Goal: Task Accomplishment & Management: Manage account settings

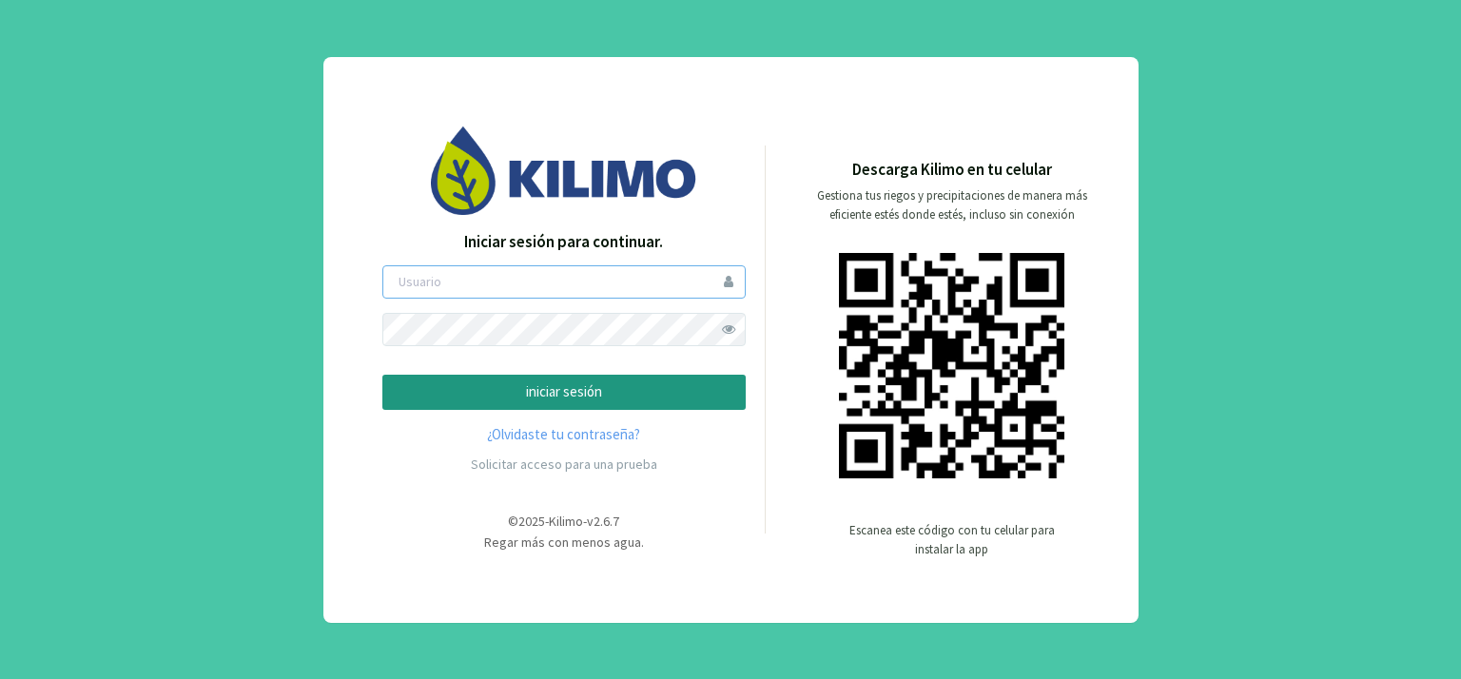
type input "[PERSON_NAME]"
click at [549, 383] on p "iniciar sesión" at bounding box center [564, 392] width 331 height 22
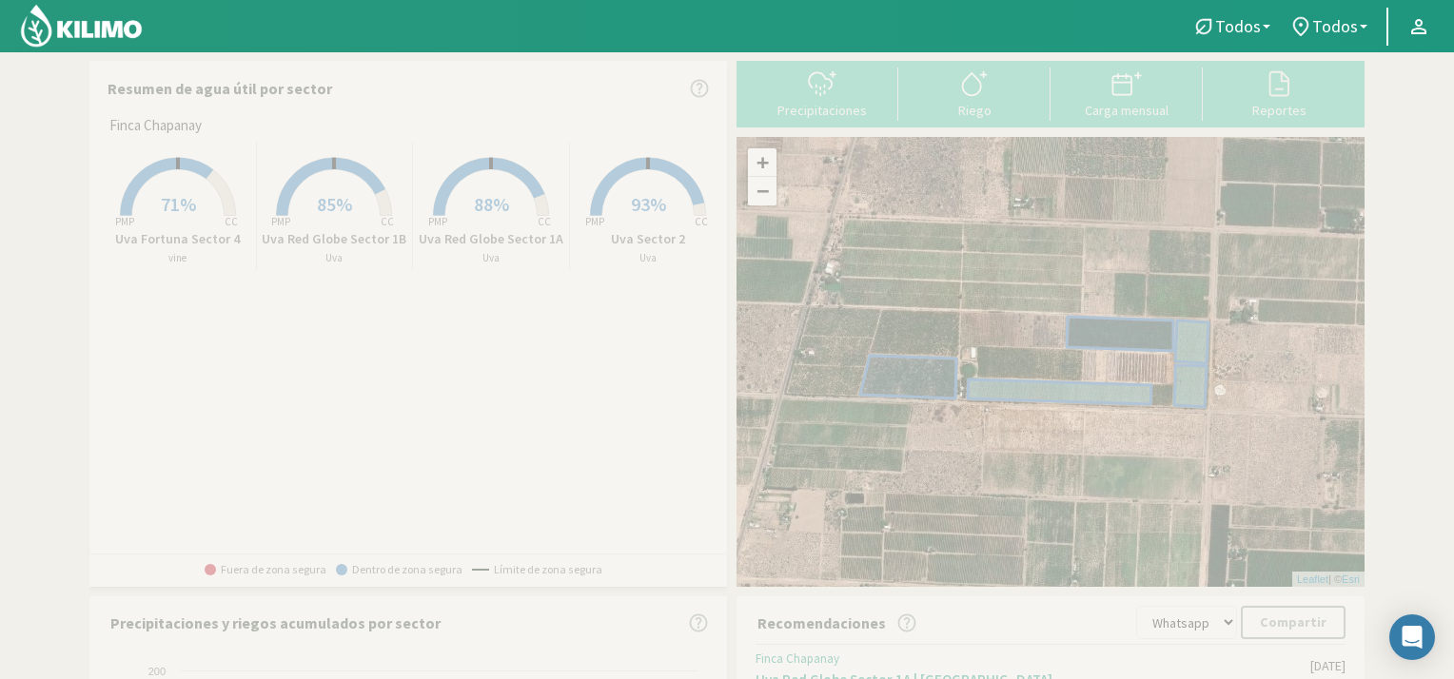
click at [172, 201] on span "71%" at bounding box center [178, 204] width 35 height 24
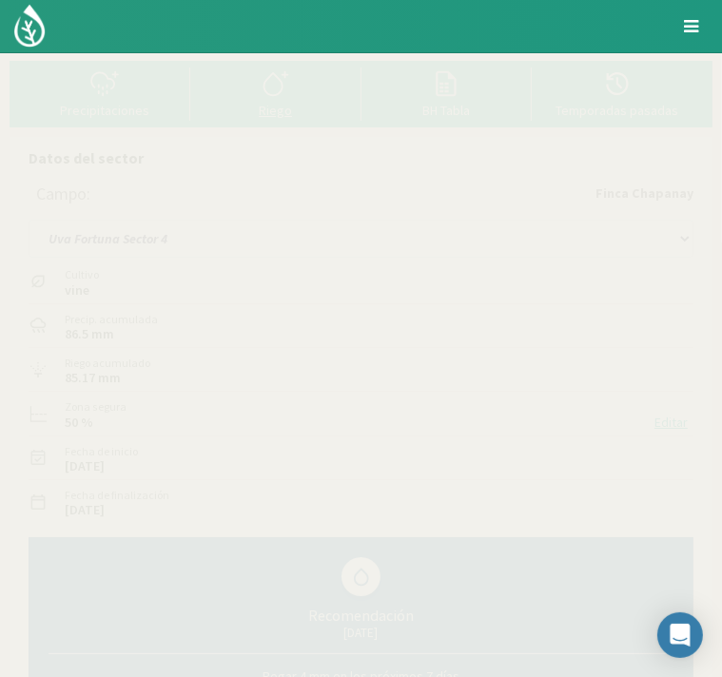
click at [272, 94] on icon at bounding box center [276, 83] width 30 height 30
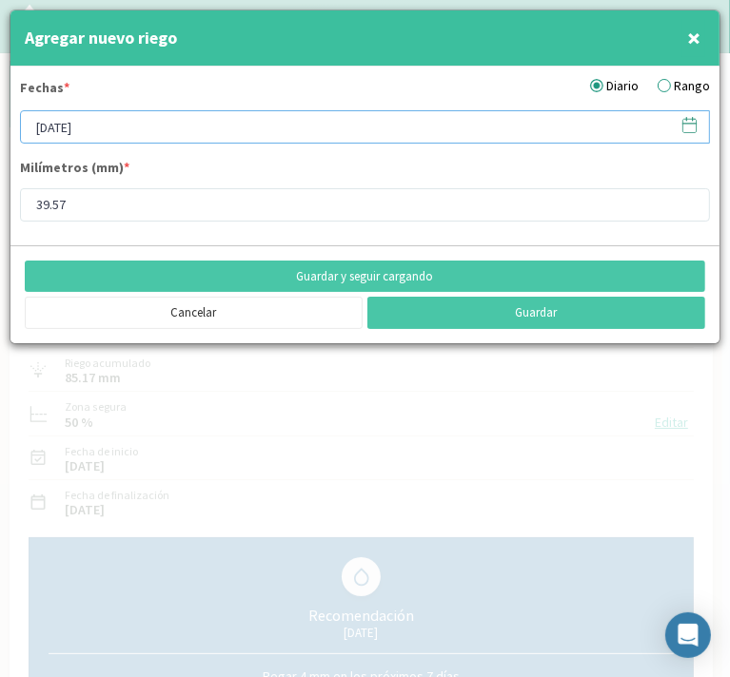
click at [197, 121] on input "[DATE]" at bounding box center [365, 126] width 690 height 33
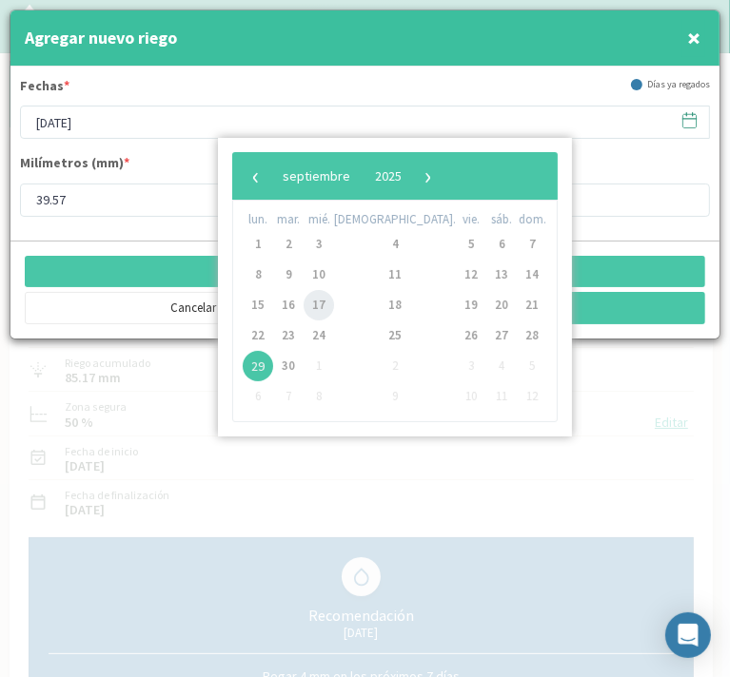
click at [329, 303] on span "17" at bounding box center [318, 305] width 30 height 30
type input "17/09/2025"
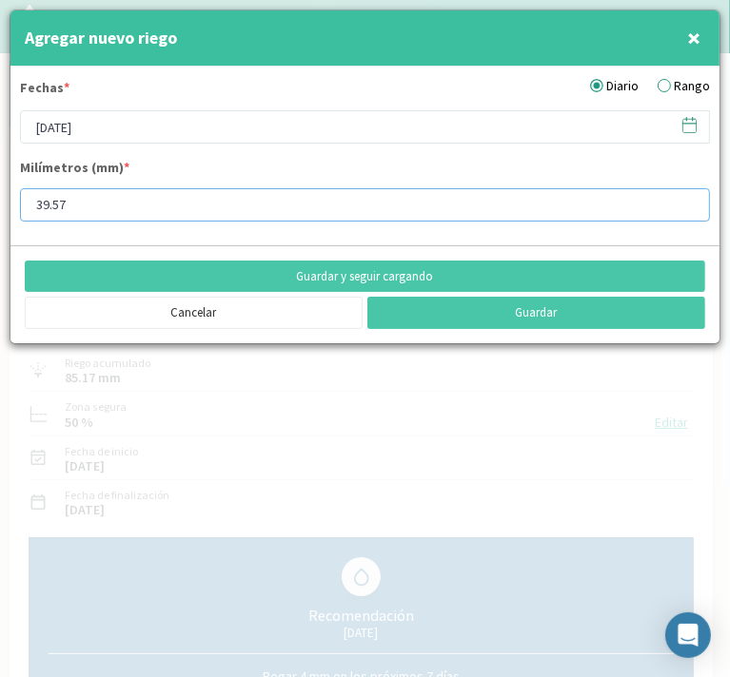
drag, startPoint x: 81, startPoint y: 205, endPoint x: -2, endPoint y: 207, distance: 82.8
click at [0, 207] on html "Principal Perfil Perfil Salir Datos del sector Campo: Finca Chapanay Uva Fortun…" at bounding box center [365, 338] width 730 height 677
type input "3"
type input "10"
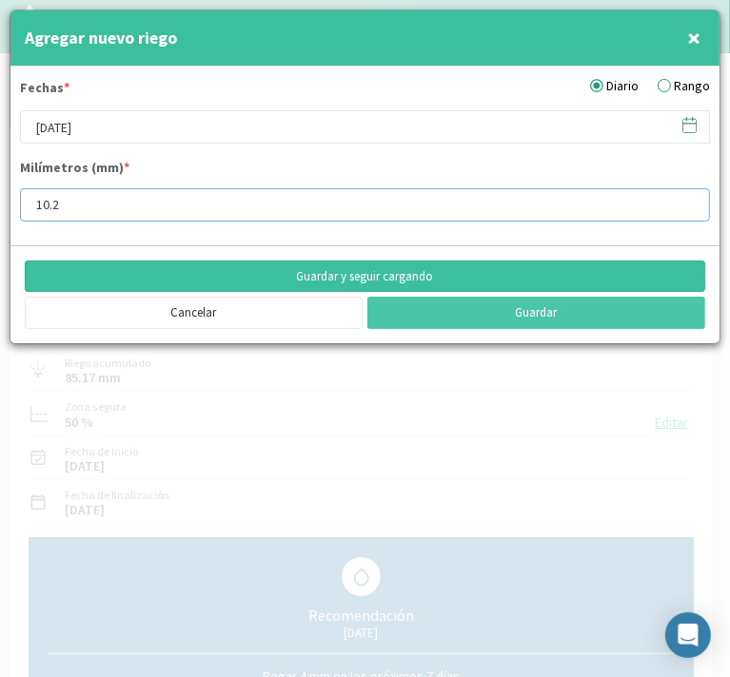
type input "10.2"
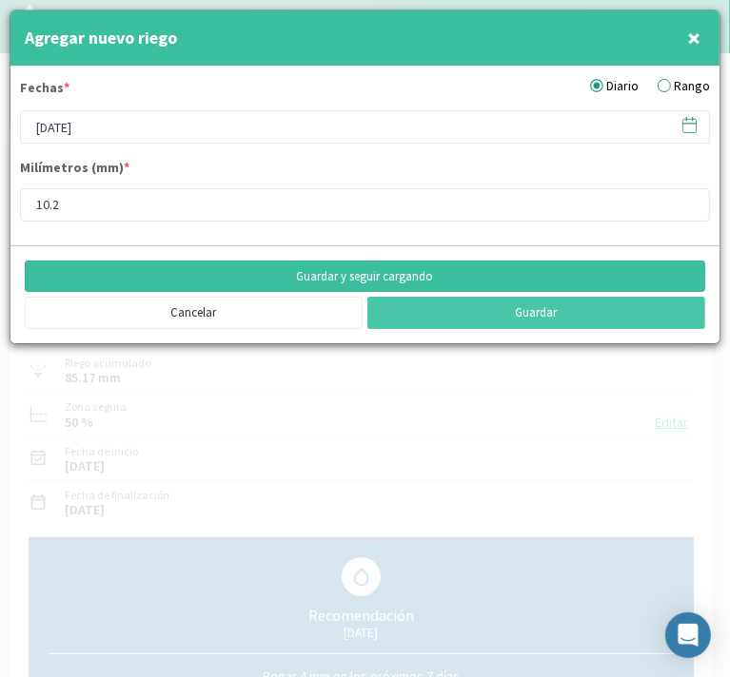
click at [369, 280] on button "Guardar y seguir cargando" at bounding box center [365, 277] width 680 height 32
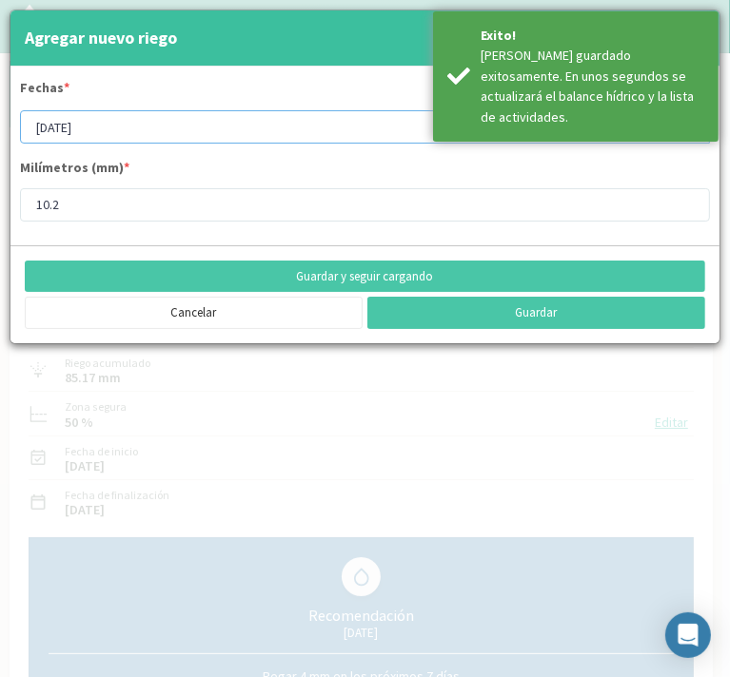
click at [91, 124] on input "17/09/2025" at bounding box center [365, 126] width 690 height 33
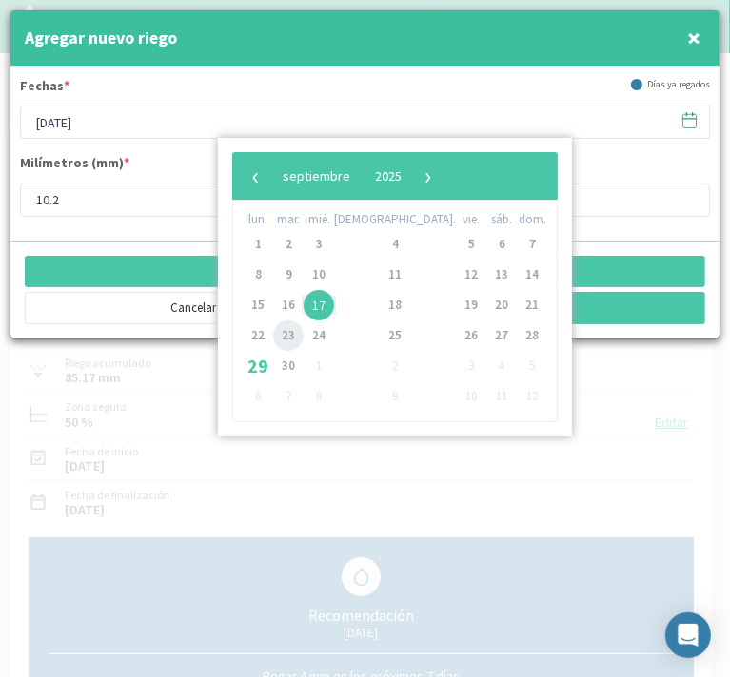
click at [296, 334] on span "23" at bounding box center [288, 336] width 30 height 30
type input "23/09/2025"
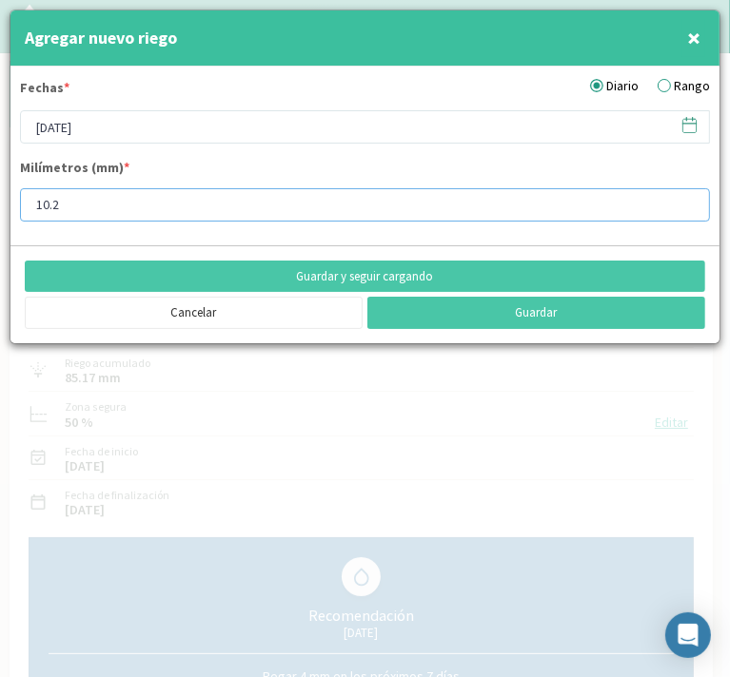
drag, startPoint x: 76, startPoint y: 196, endPoint x: -1, endPoint y: 208, distance: 78.0
click at [0, 208] on html "Principal Perfil Perfil Salir Datos del sector Campo: Finca Chapanay Uva Fortun…" at bounding box center [365, 338] width 730 height 677
type input "35"
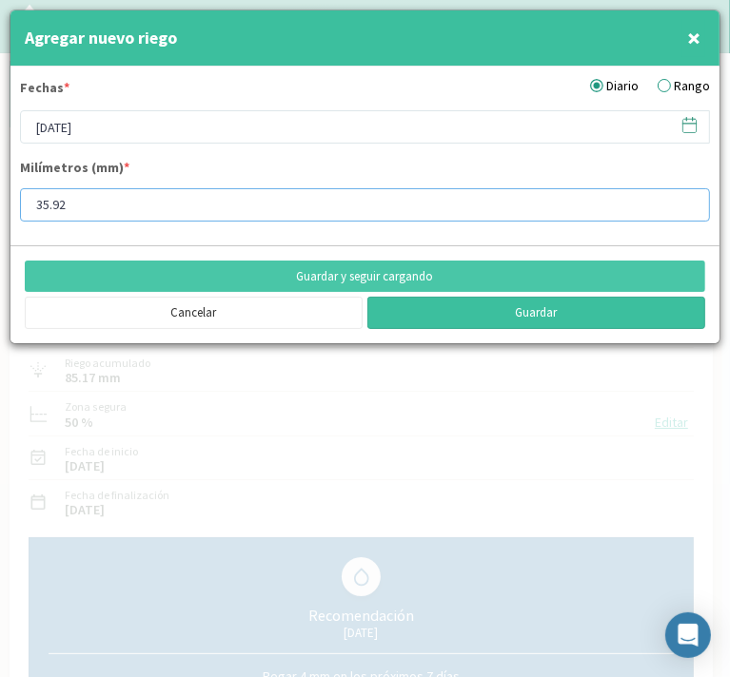
type input "35.92"
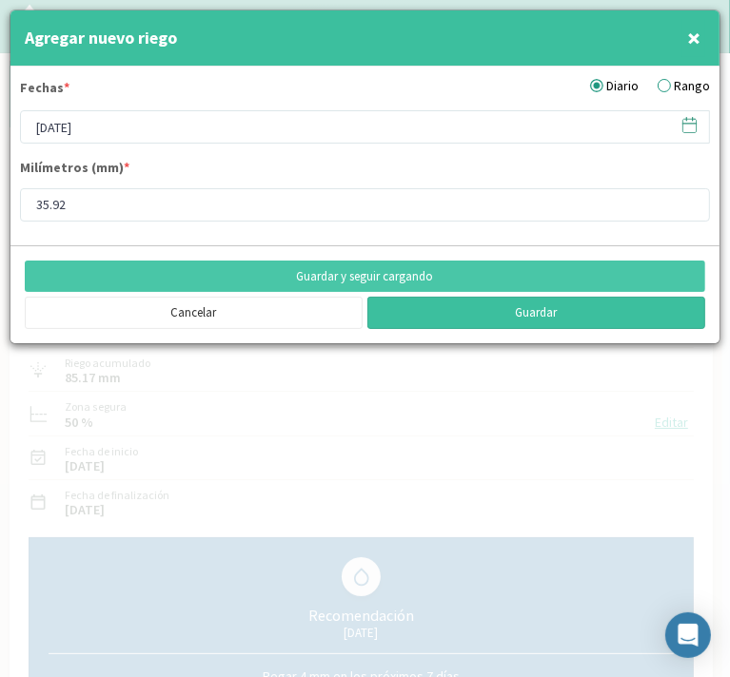
click at [471, 311] on button "Guardar" at bounding box center [536, 313] width 338 height 32
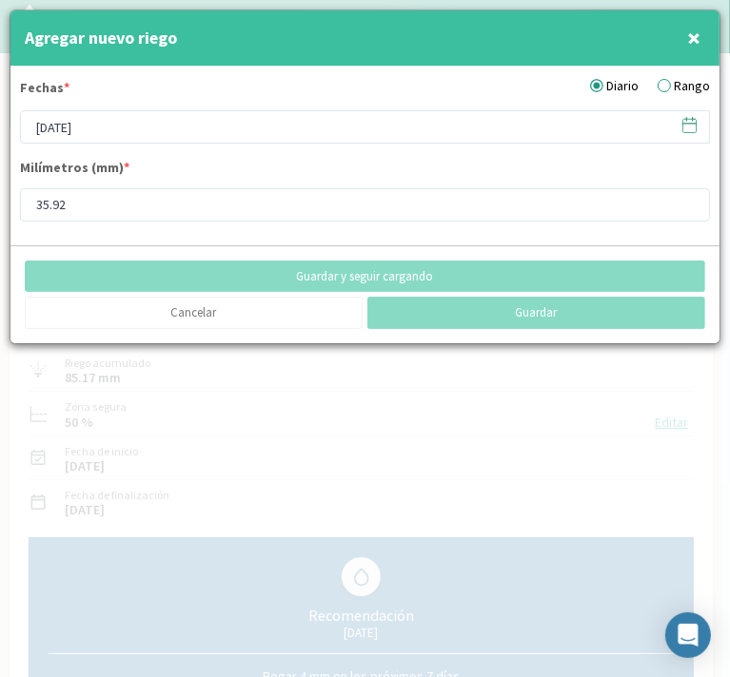
type input "[DATE]"
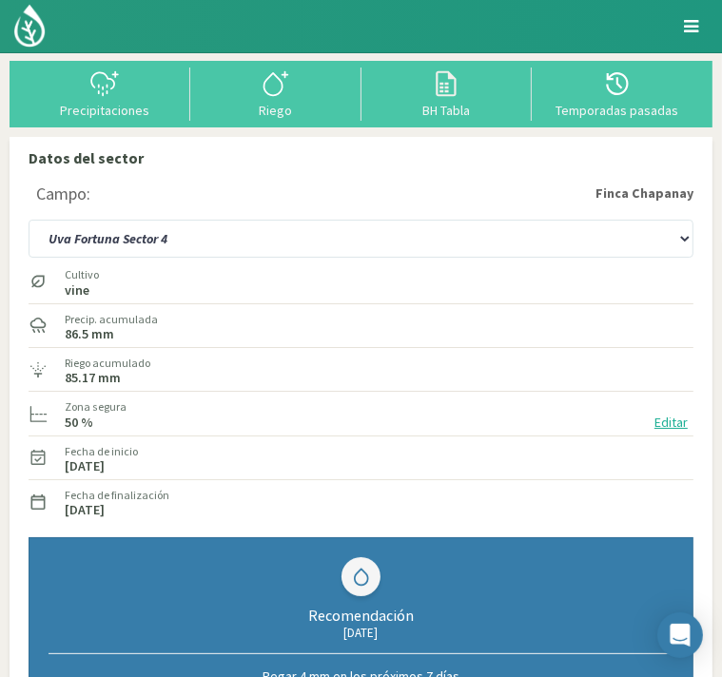
click at [0, 0] on img at bounding box center [0, 0] width 0 height 0
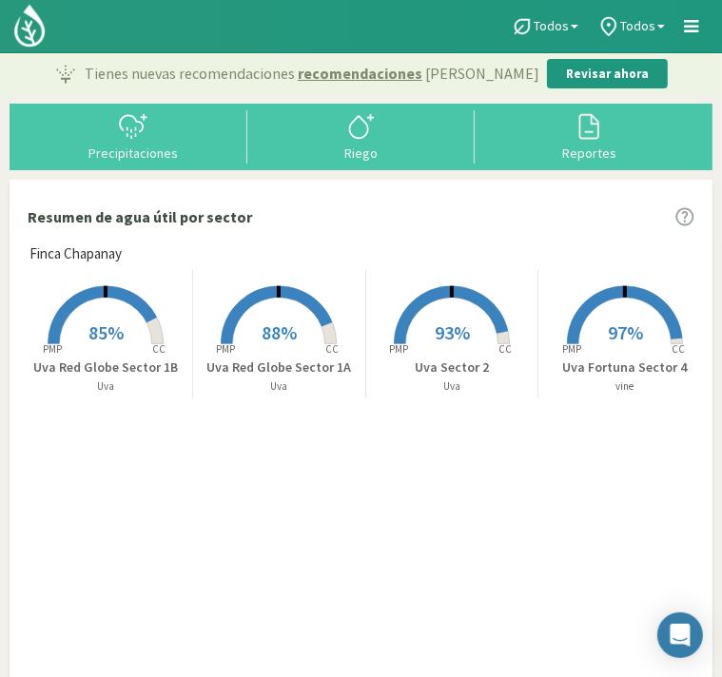
click at [461, 322] on span "93%" at bounding box center [452, 333] width 35 height 24
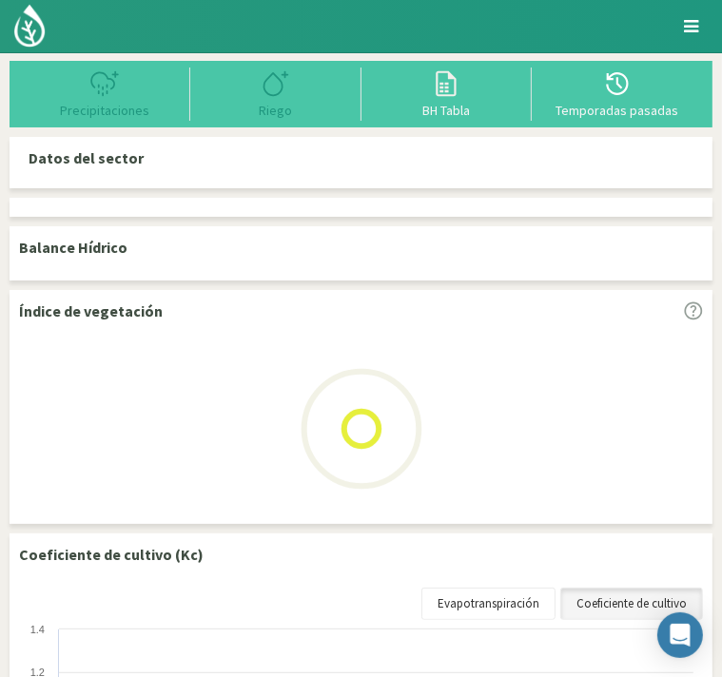
select select "3: Object"
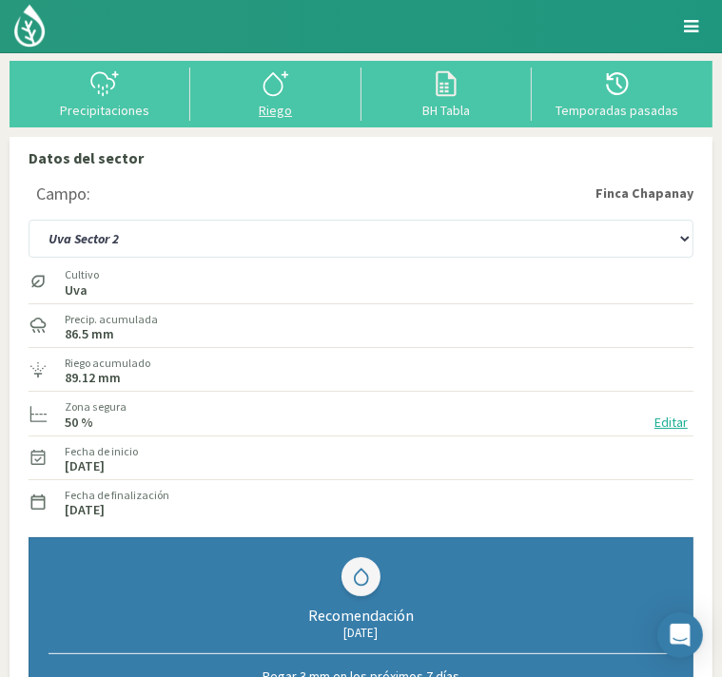
click at [280, 95] on icon at bounding box center [276, 83] width 30 height 30
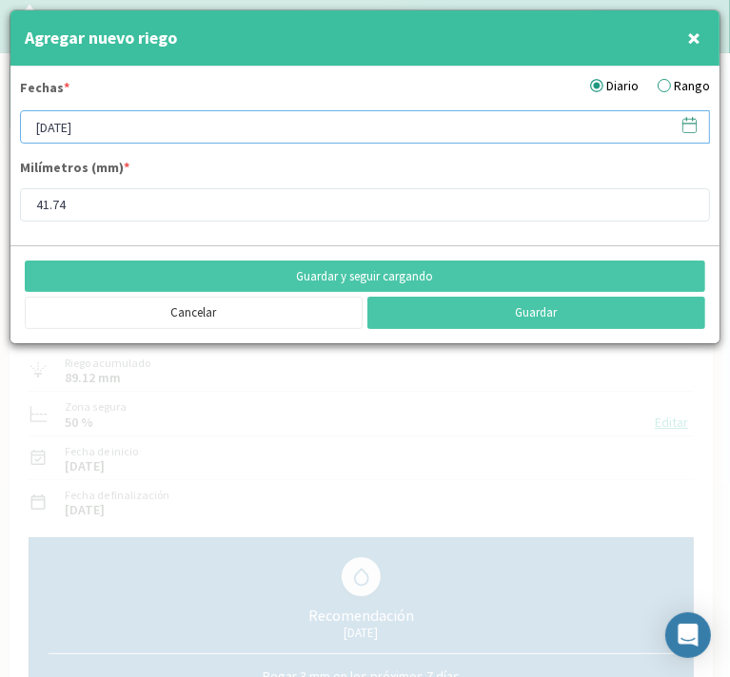
click at [137, 126] on input "[DATE]" at bounding box center [365, 126] width 690 height 33
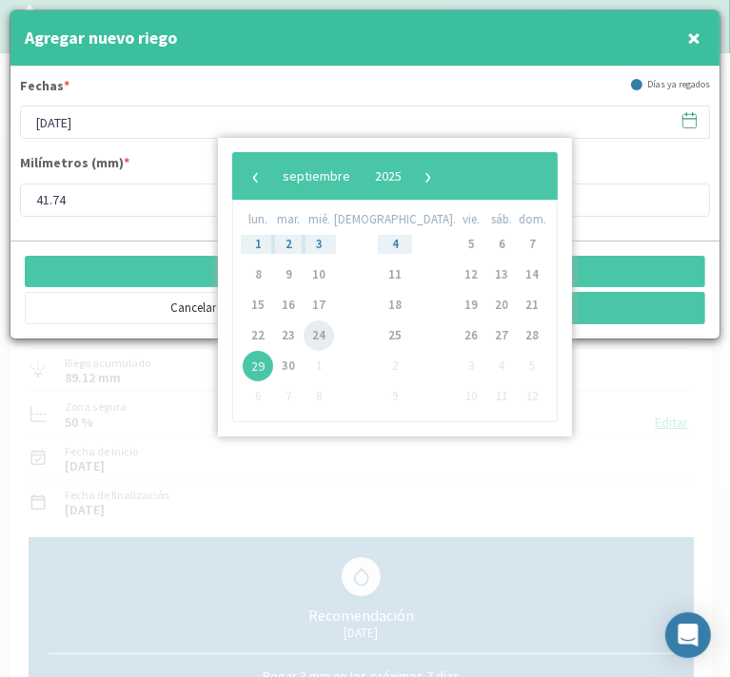
click at [333, 333] on span "24" at bounding box center [318, 336] width 30 height 30
type input "24/09/2025"
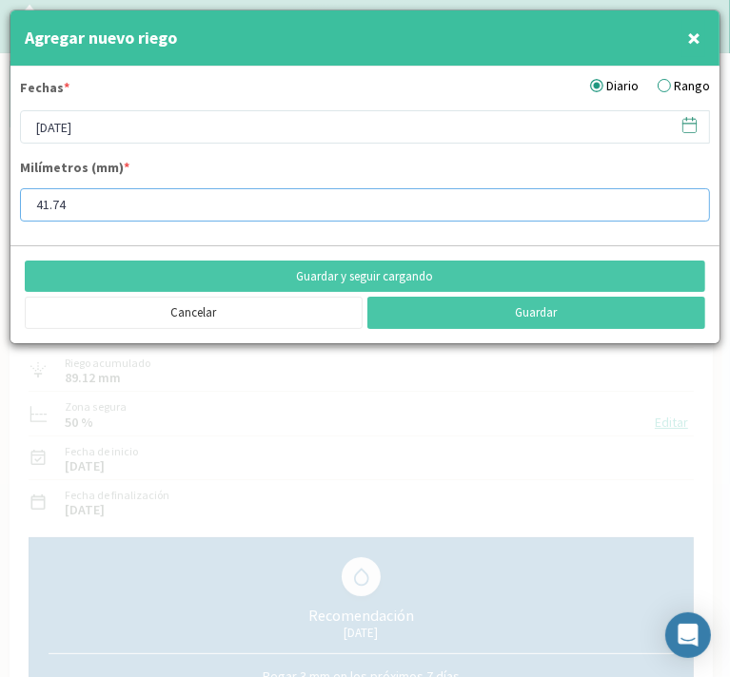
drag, startPoint x: 82, startPoint y: 201, endPoint x: 8, endPoint y: 199, distance: 74.2
click at [8, 199] on div "Agregar nuevo riego × Fechas * Diario Rango 24/09/2025 Milímetros (mm) * 41.74 …" at bounding box center [365, 338] width 730 height 677
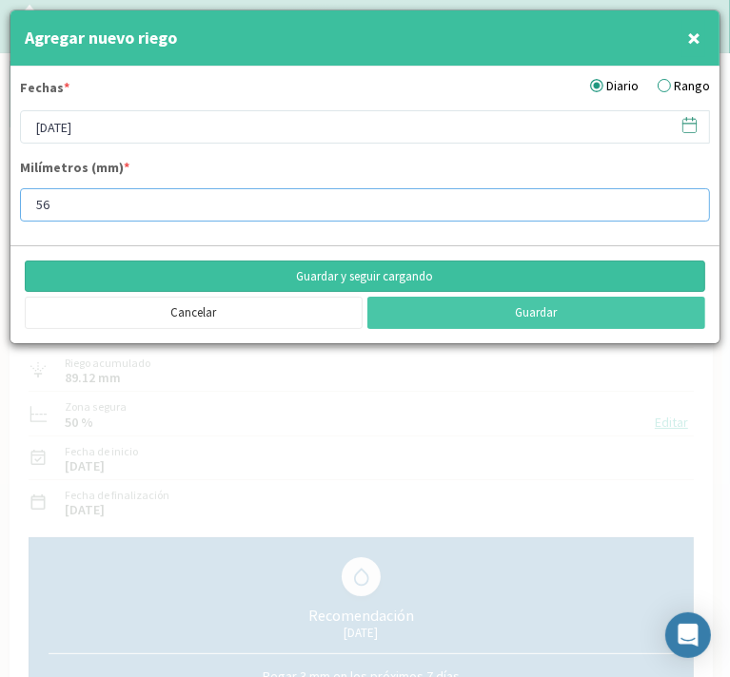
type input "56"
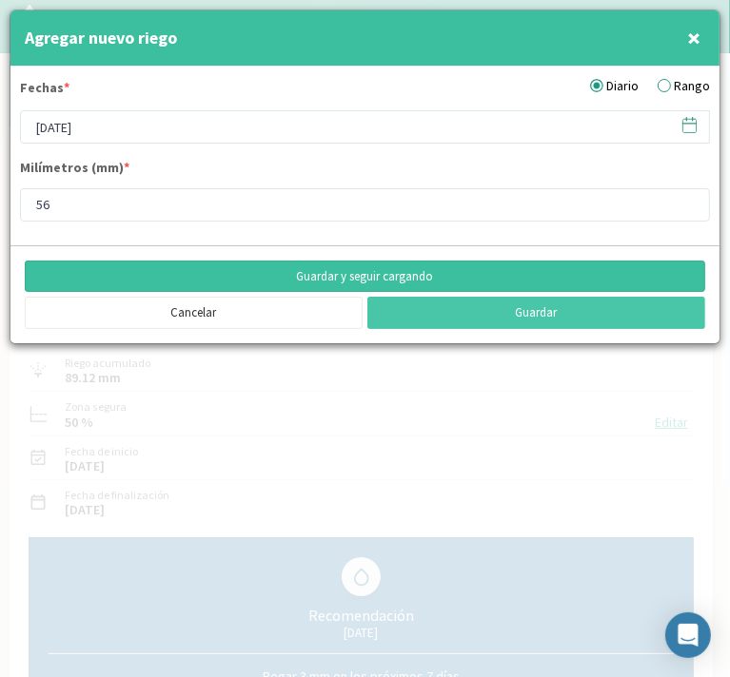
click at [512, 277] on button "Guardar y seguir cargando" at bounding box center [365, 277] width 680 height 32
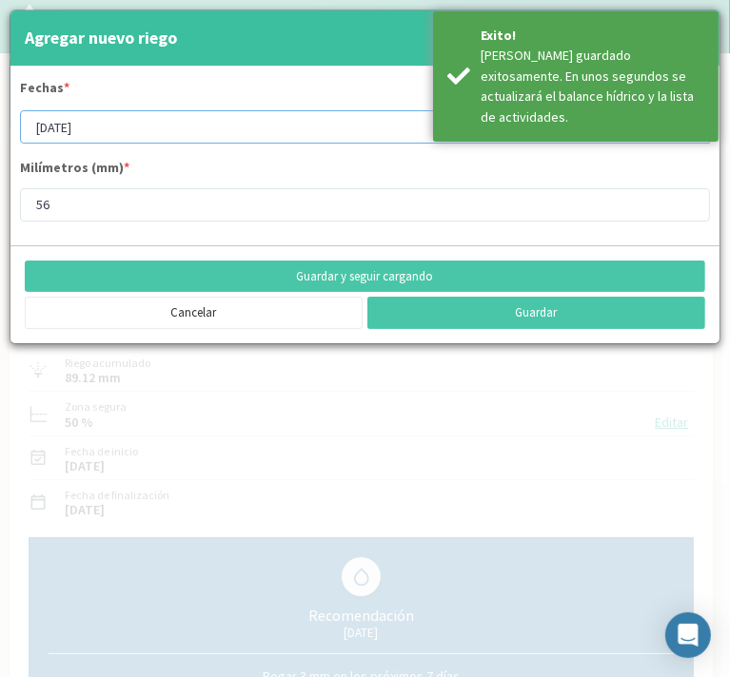
click at [197, 121] on input "24/09/2025" at bounding box center [365, 126] width 690 height 33
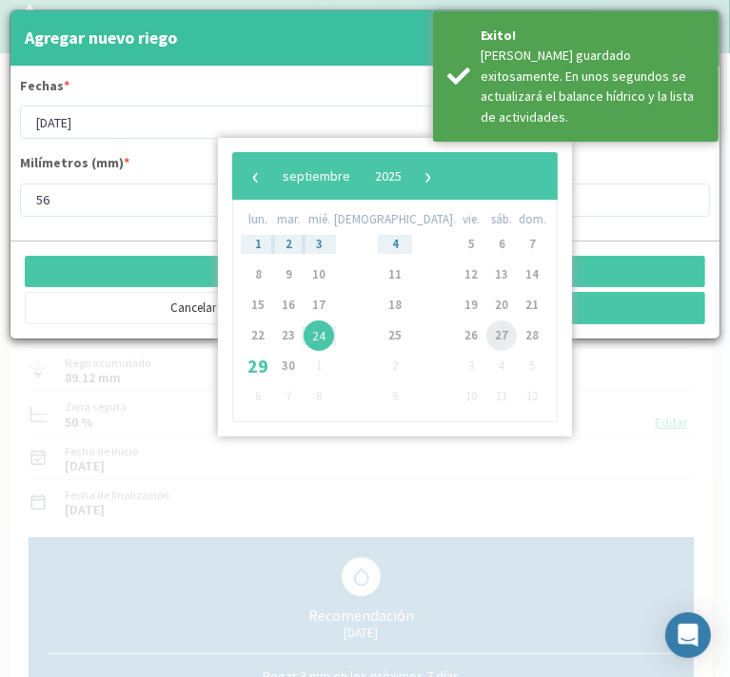
click at [486, 342] on span "27" at bounding box center [501, 336] width 30 height 30
type input "27/09/2025"
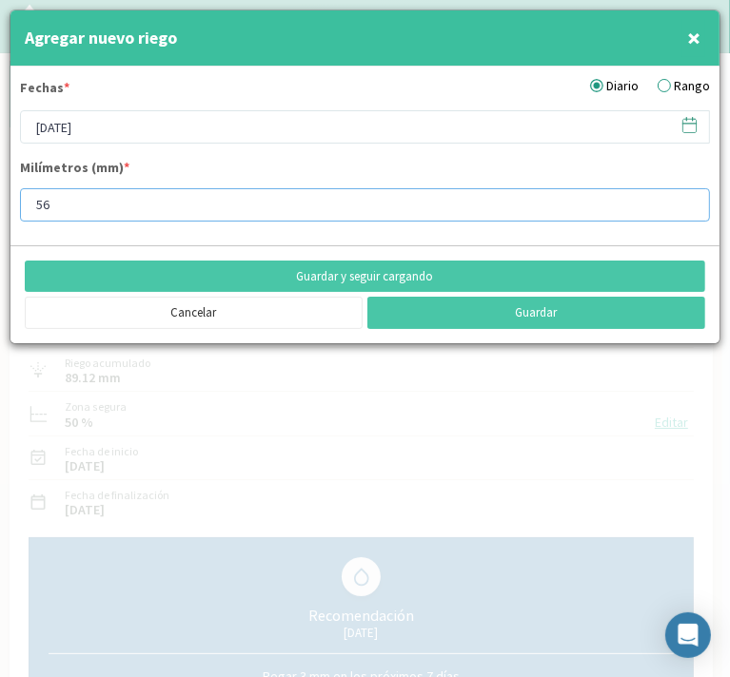
drag, startPoint x: 124, startPoint y: 203, endPoint x: 8, endPoint y: 201, distance: 116.1
click at [8, 201] on div "Agregar nuevo riego × Fechas * Diario Rango 27/09/2025 Milímetros (mm) * 56 Gua…" at bounding box center [365, 338] width 730 height 677
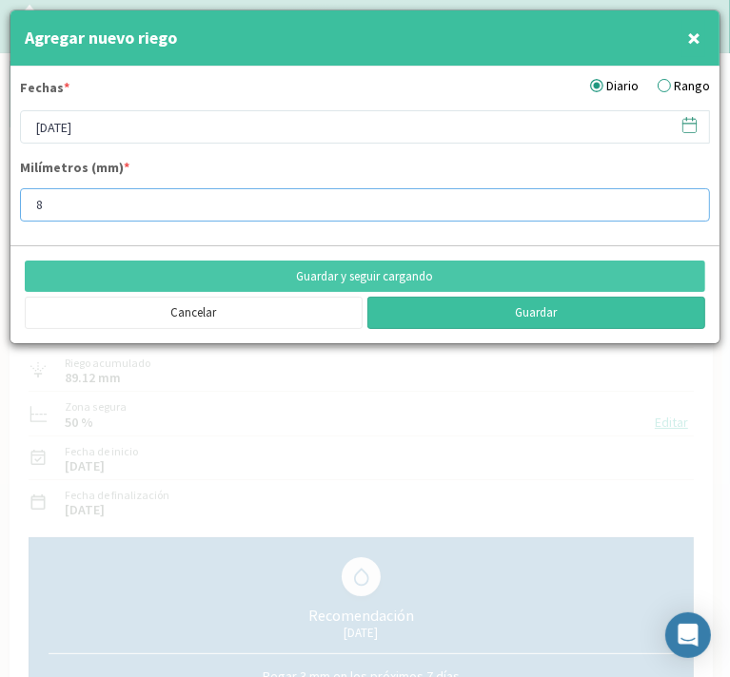
type input "8"
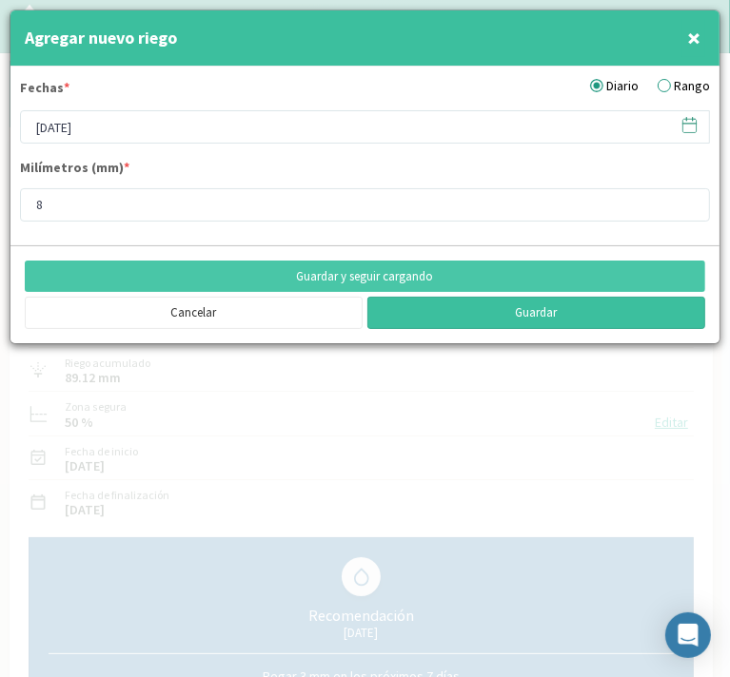
click at [430, 307] on button "Guardar" at bounding box center [536, 313] width 338 height 32
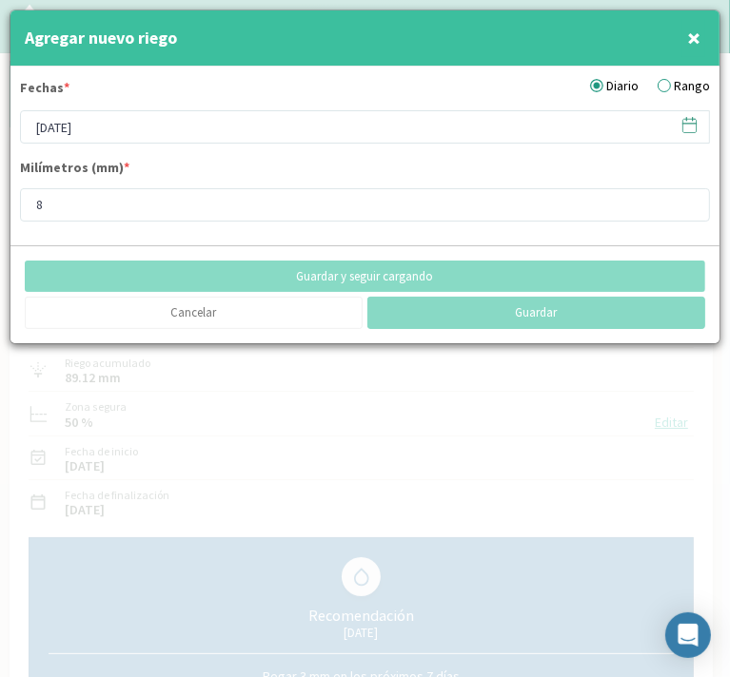
type input "[DATE]"
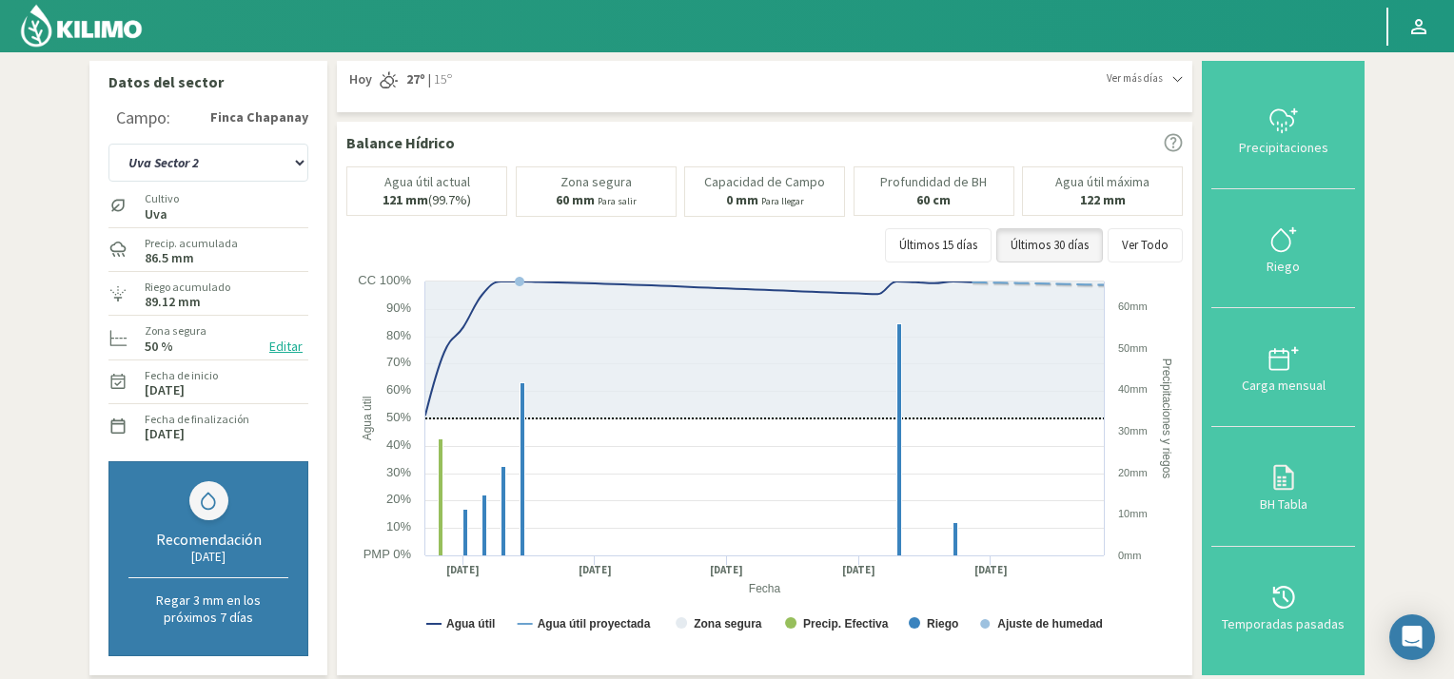
click at [30, 25] on img at bounding box center [81, 26] width 125 height 46
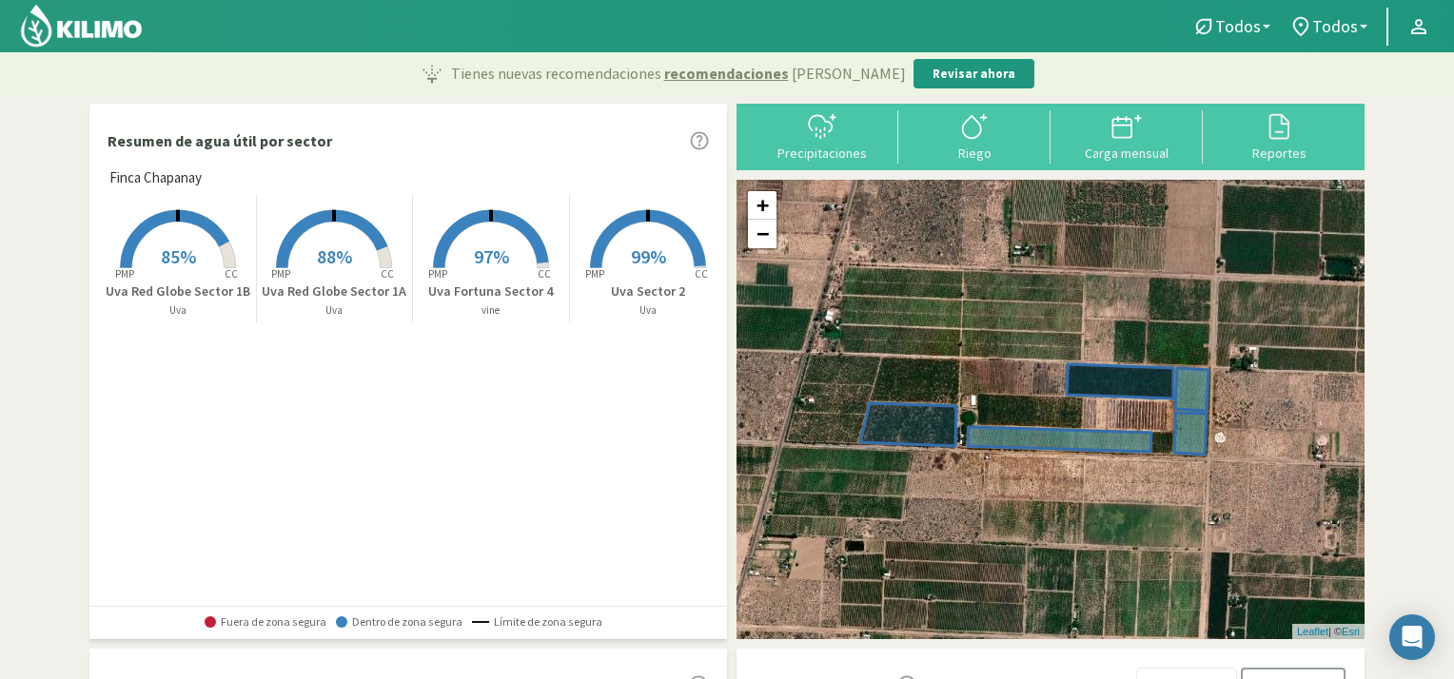
click at [473, 239] on rect at bounding box center [491, 270] width 152 height 152
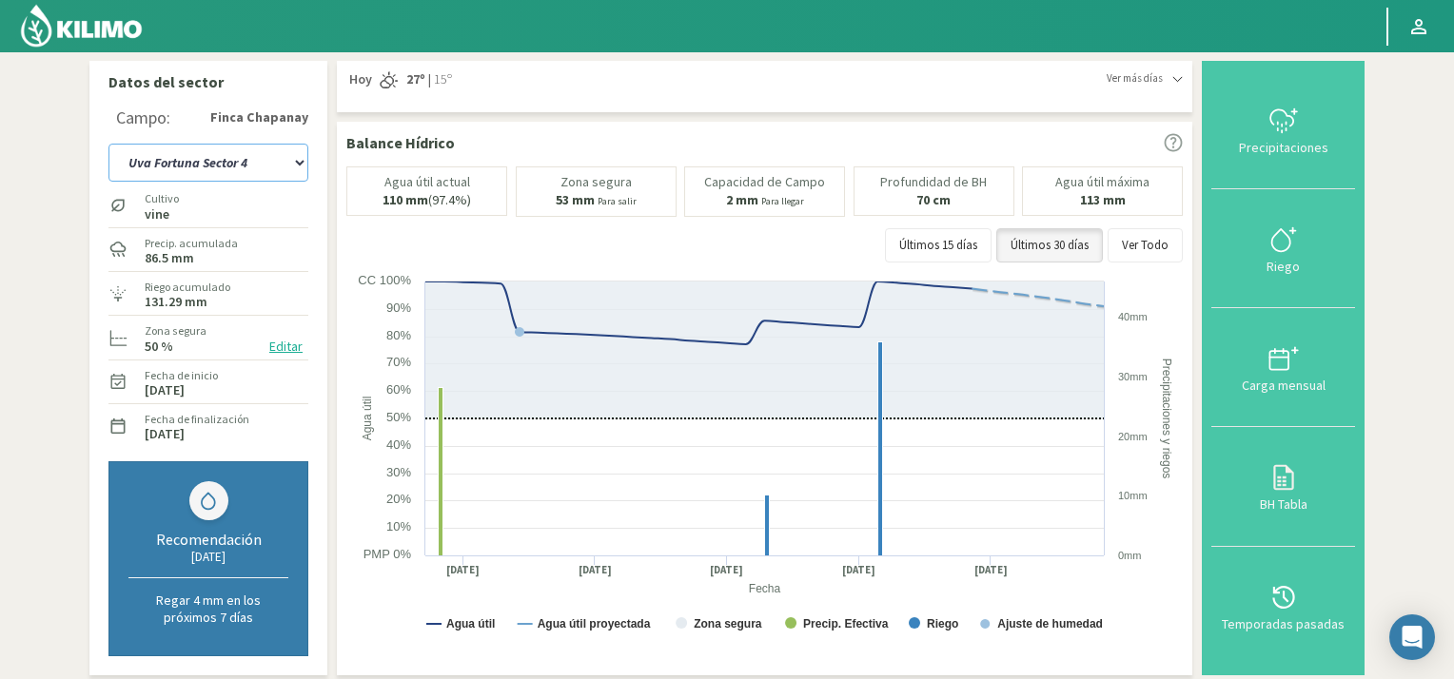
click at [253, 166] on select "Uva Fortuna Sector 4 Uva Red Globe Sector 1A Uva Red Globe Sector 1B Uva Sector…" at bounding box center [208, 163] width 200 height 38
click at [108, 144] on select "Uva Fortuna Sector 4 Uva Red Globe Sector 1A Uva Red Globe Sector 1B Uva Sector…" at bounding box center [208, 163] width 200 height 38
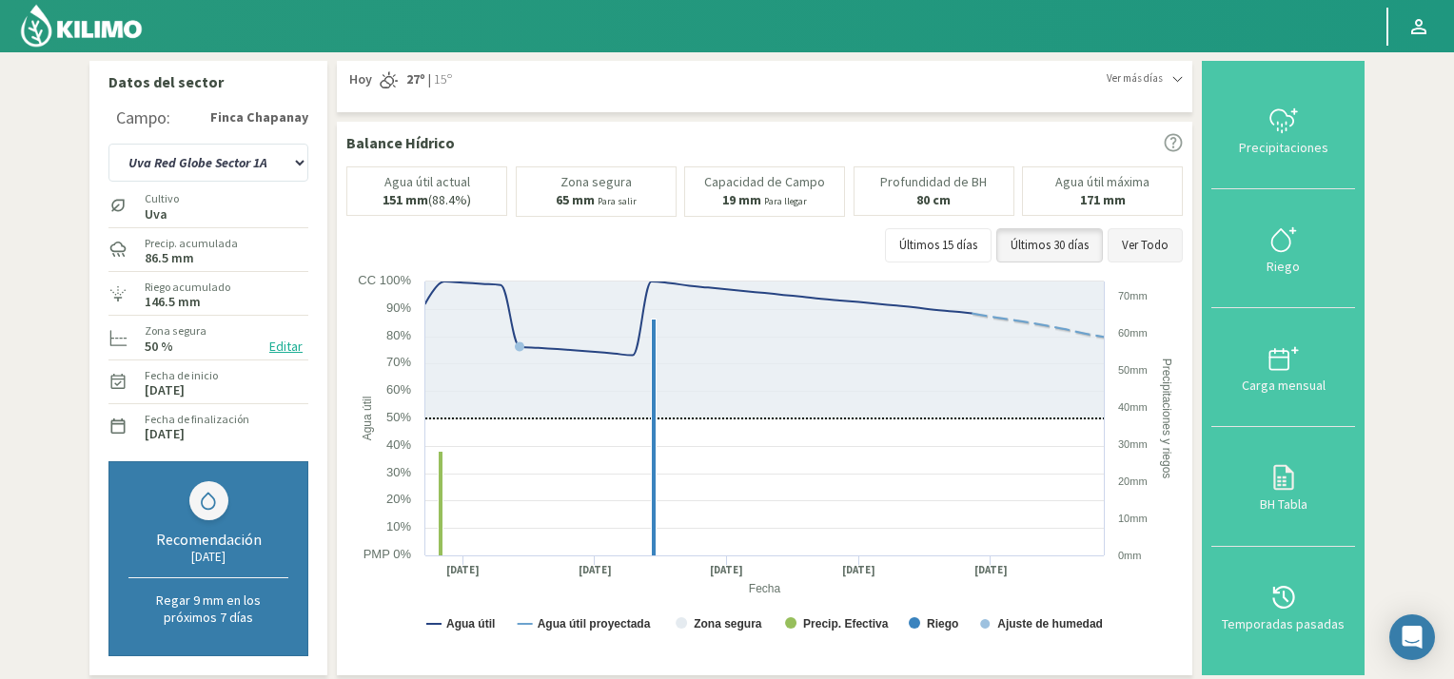
click at [1161, 246] on button "Ver Todo" at bounding box center [1144, 245] width 75 height 34
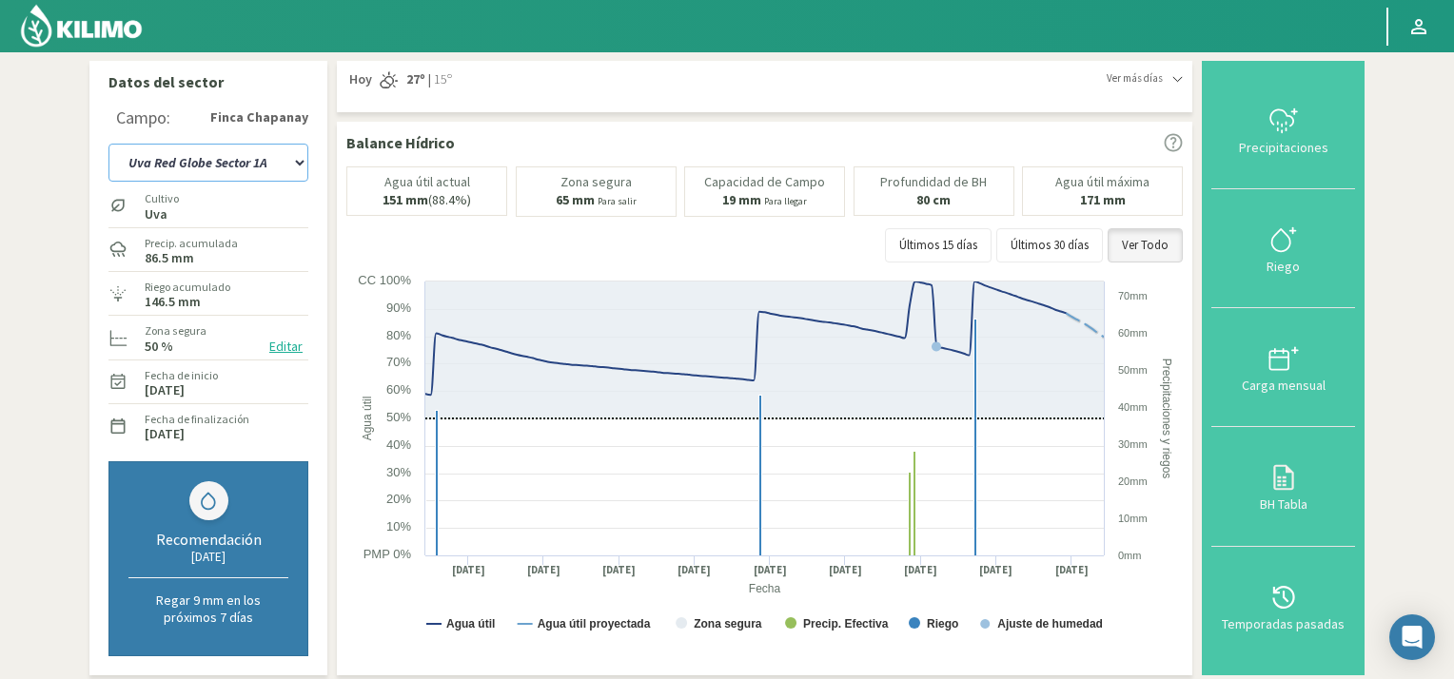
click at [302, 161] on select "Uva Fortuna Sector 4 Uva Red Globe Sector 1A Uva Red Globe Sector 1B Uva Sector…" at bounding box center [208, 163] width 200 height 38
click at [108, 144] on select "Uva Fortuna Sector 4 Uva Red Globe Sector 1A Uva Red Globe Sector 1B Uva Sector…" at bounding box center [208, 163] width 200 height 38
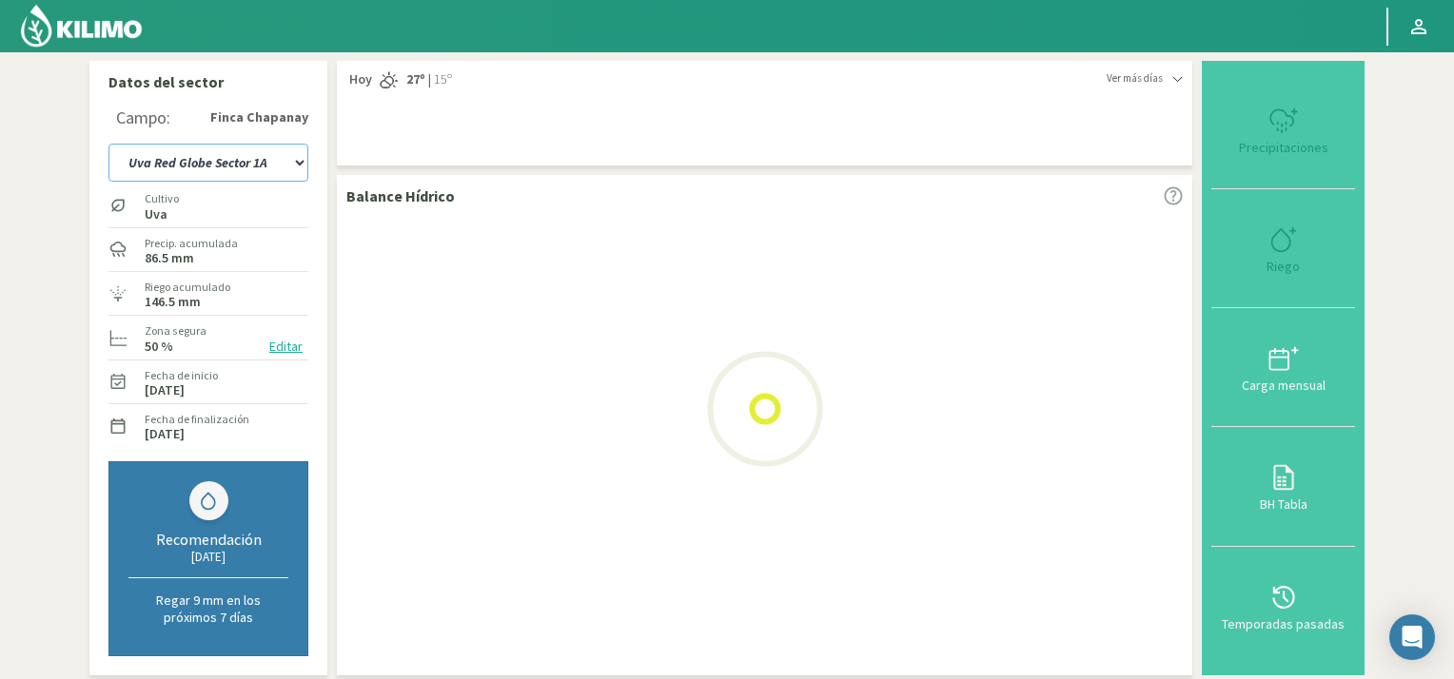
select select "10: Object"
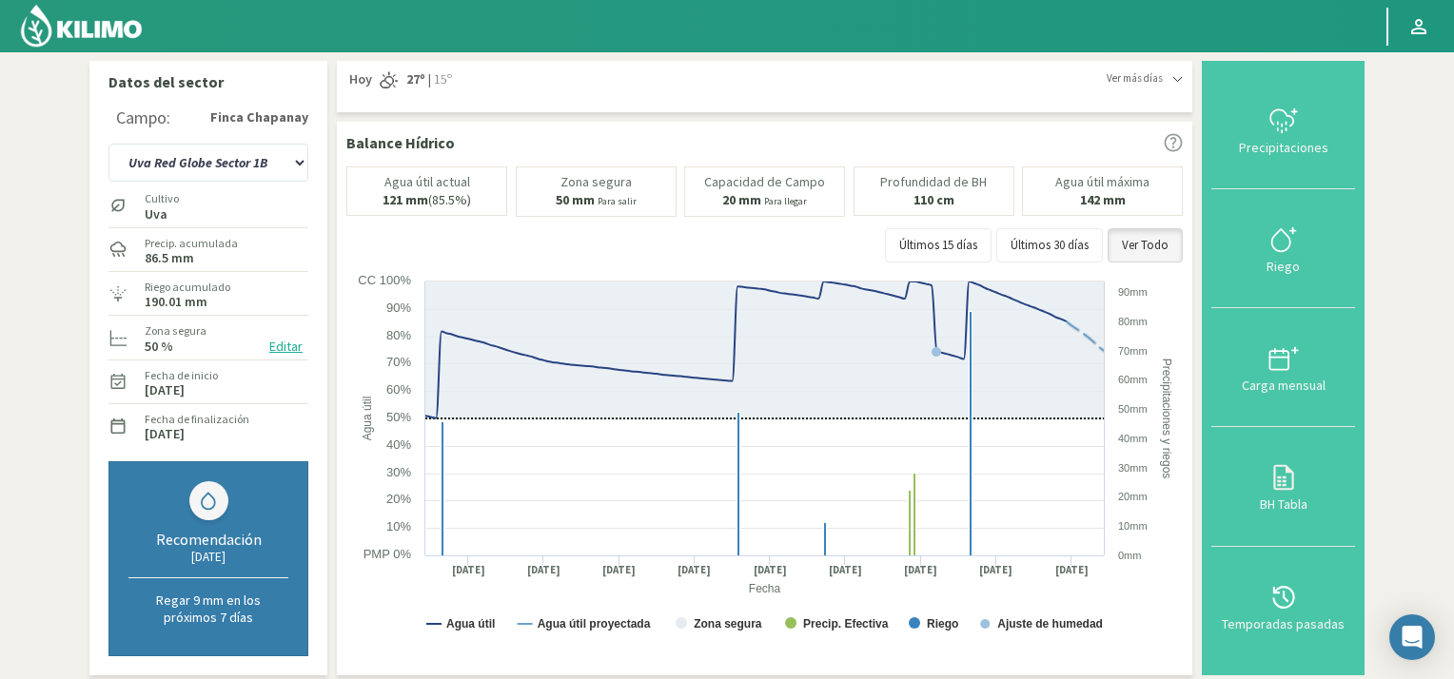
click at [287, 341] on button "Editar" at bounding box center [286, 347] width 45 height 22
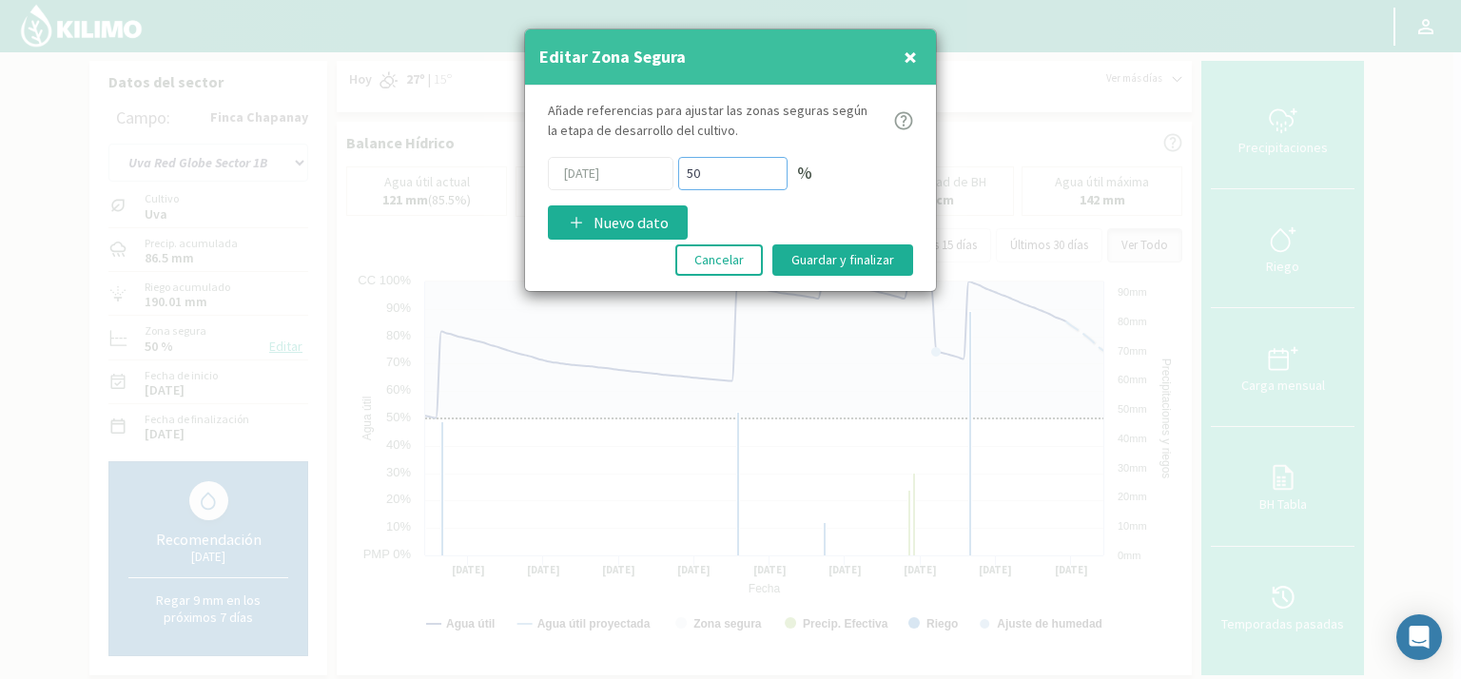
drag, startPoint x: 725, startPoint y: 175, endPoint x: 674, endPoint y: 174, distance: 51.4
click at [674, 174] on div "01/06/2025 50 %" at bounding box center [730, 173] width 365 height 33
type input "65"
click at [864, 260] on button "Guardar y finalizar" at bounding box center [842, 259] width 141 height 31
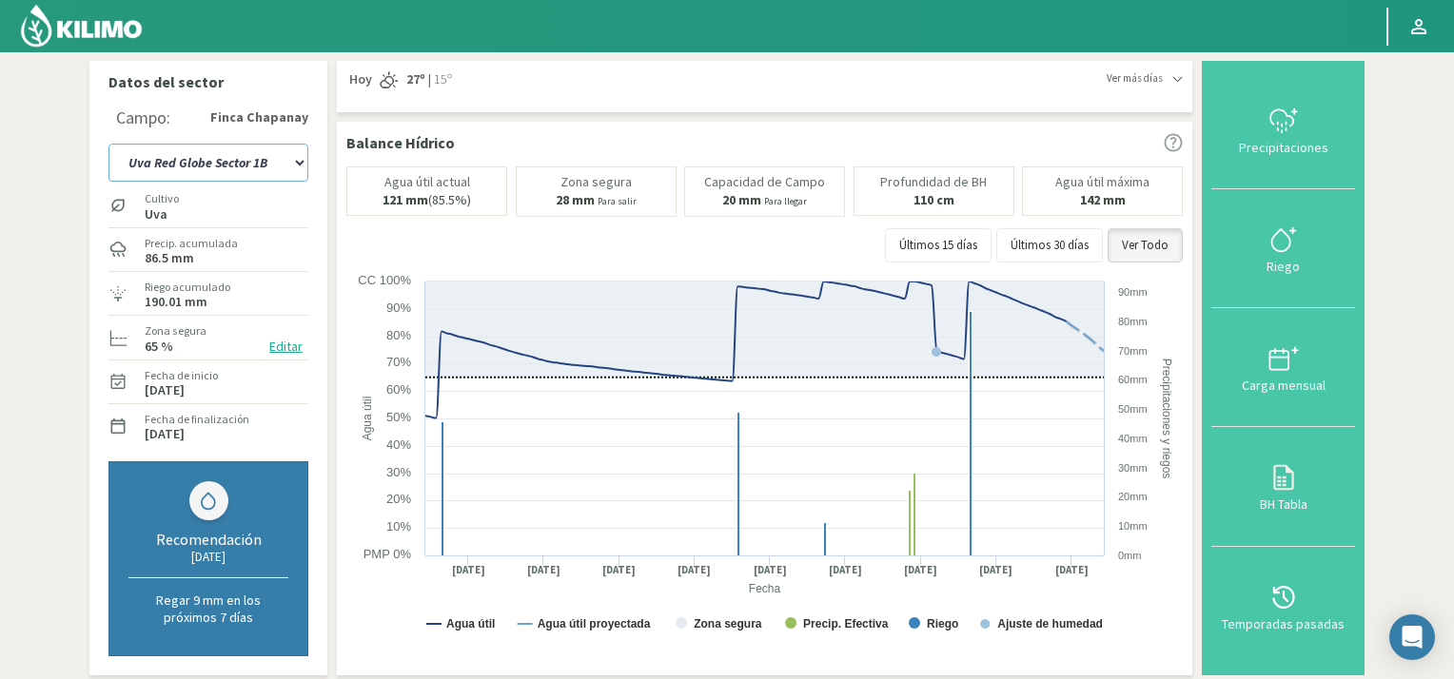
click at [298, 159] on select "Uva Fortuna Sector 4 Uva Red Globe Sector 1A Uva Red Globe Sector 1B Uva Sector…" at bounding box center [208, 163] width 200 height 38
click at [108, 144] on select "Uva Fortuna Sector 4 Uva Red Globe Sector 1A Uva Red Globe Sector 1B Uva Sector…" at bounding box center [208, 163] width 200 height 38
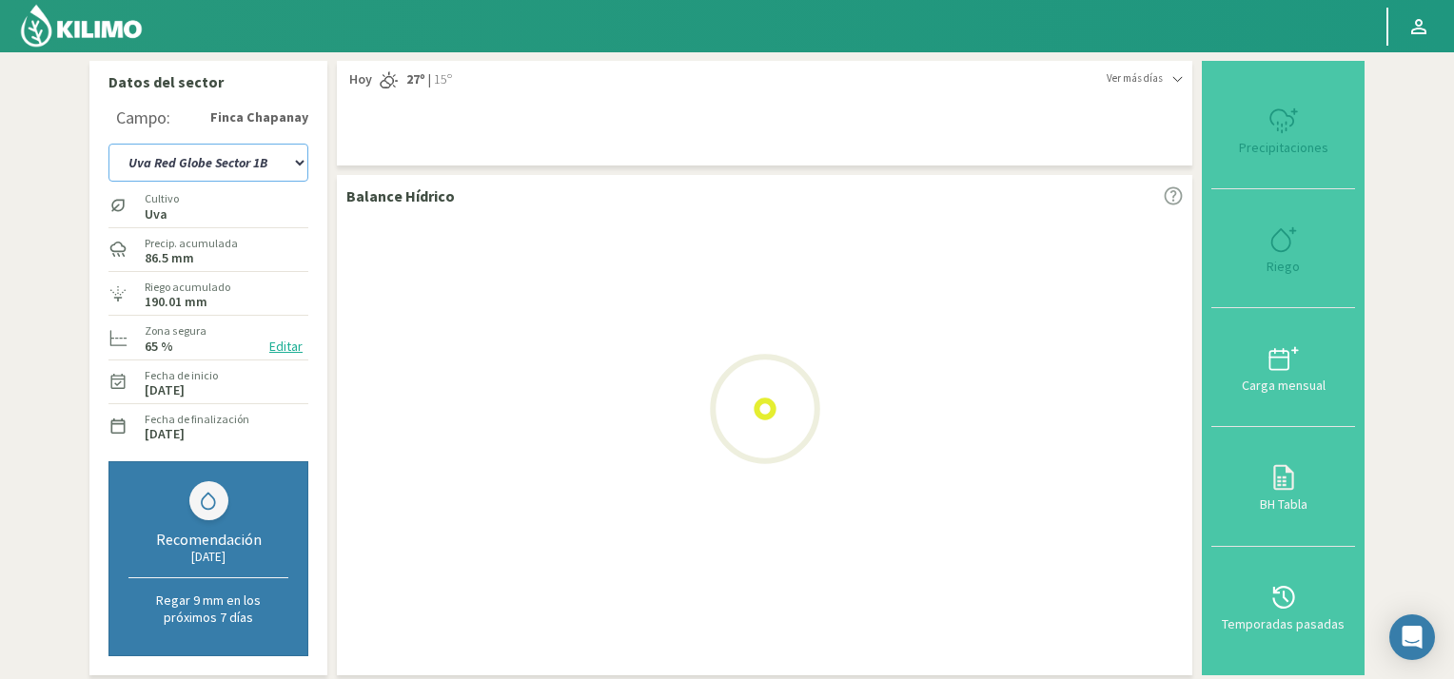
select select "13: Object"
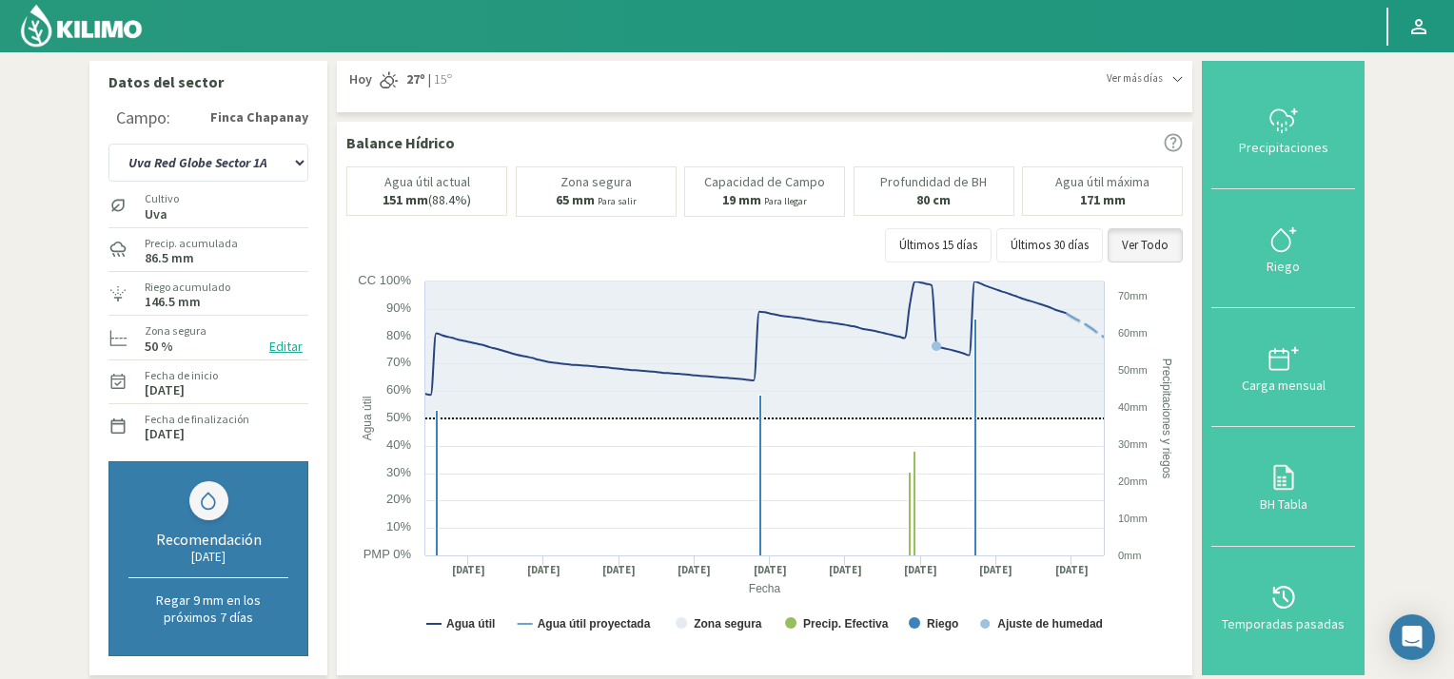
click at [279, 341] on button "Editar" at bounding box center [286, 347] width 45 height 22
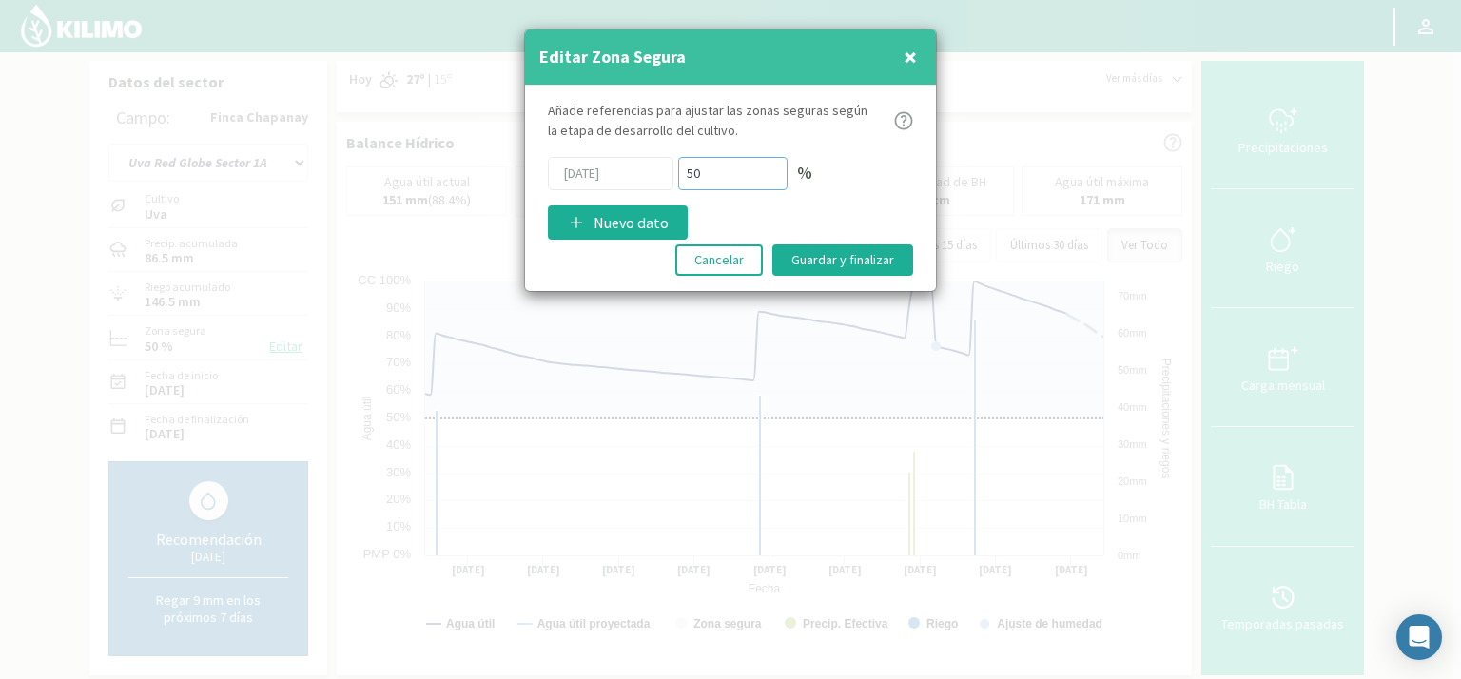
click at [643, 178] on div "01/06/2025 50 %" at bounding box center [730, 173] width 365 height 33
type input "65"
click at [860, 248] on button "Guardar y finalizar" at bounding box center [842, 259] width 141 height 31
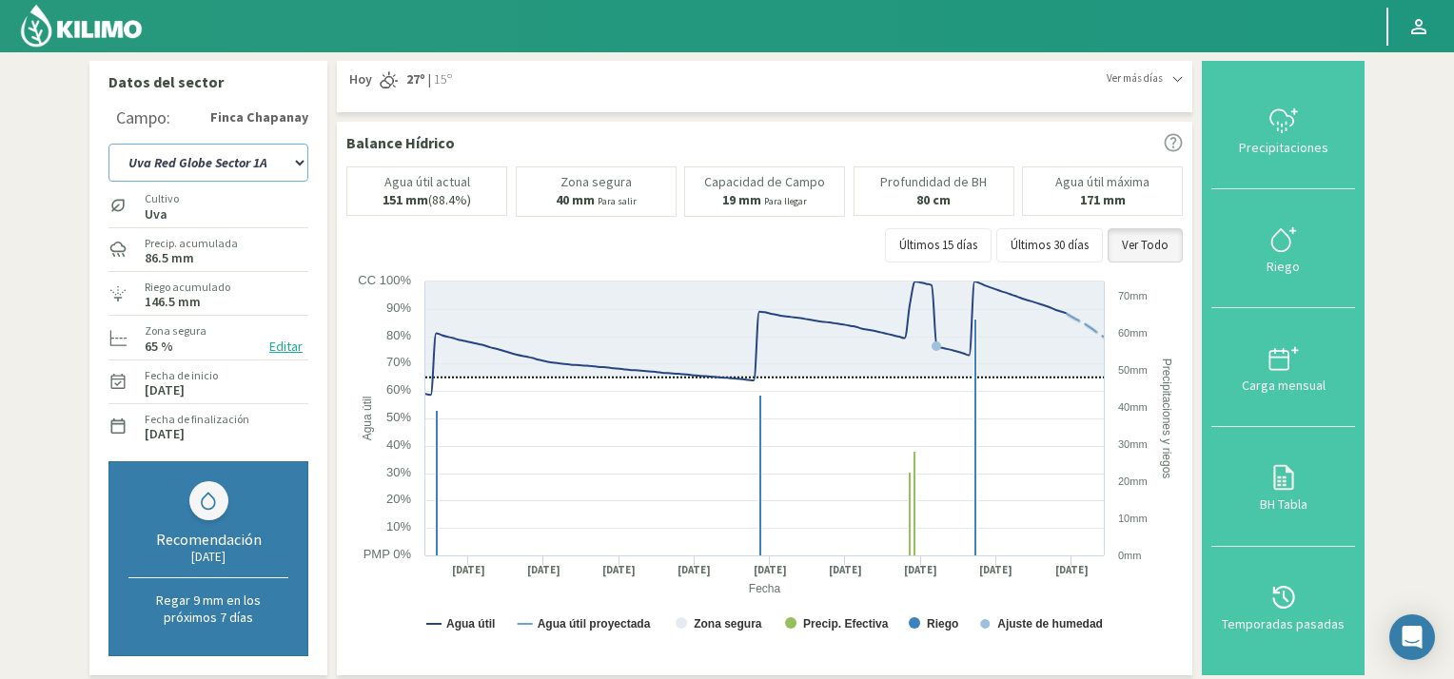
click at [303, 163] on select "Uva Fortuna Sector 4 Uva Red Globe Sector 1A Uva Red Globe Sector 1B Uva Sector…" at bounding box center [208, 163] width 200 height 38
click at [108, 144] on select "Uva Fortuna Sector 4 Uva Red Globe Sector 1A Uva Red Globe Sector 1B Uva Sector…" at bounding box center [208, 163] width 200 height 38
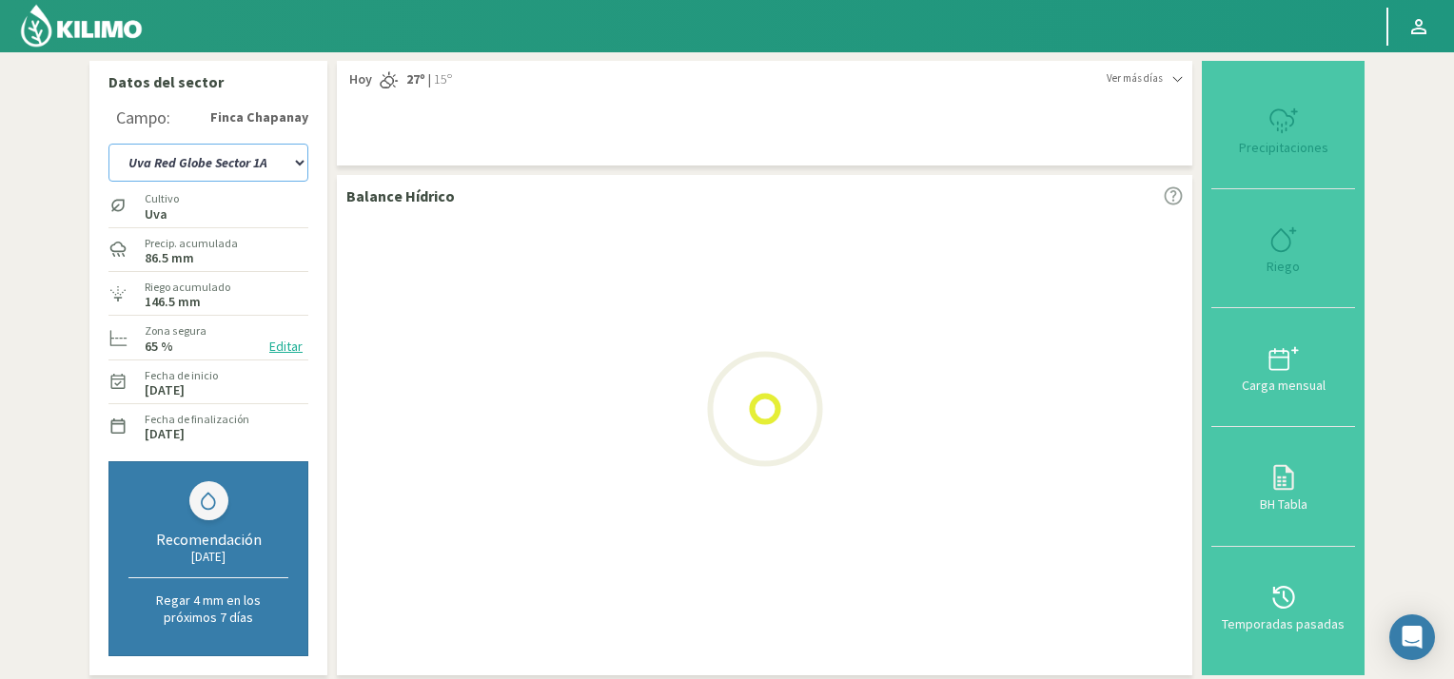
select select "16: Object"
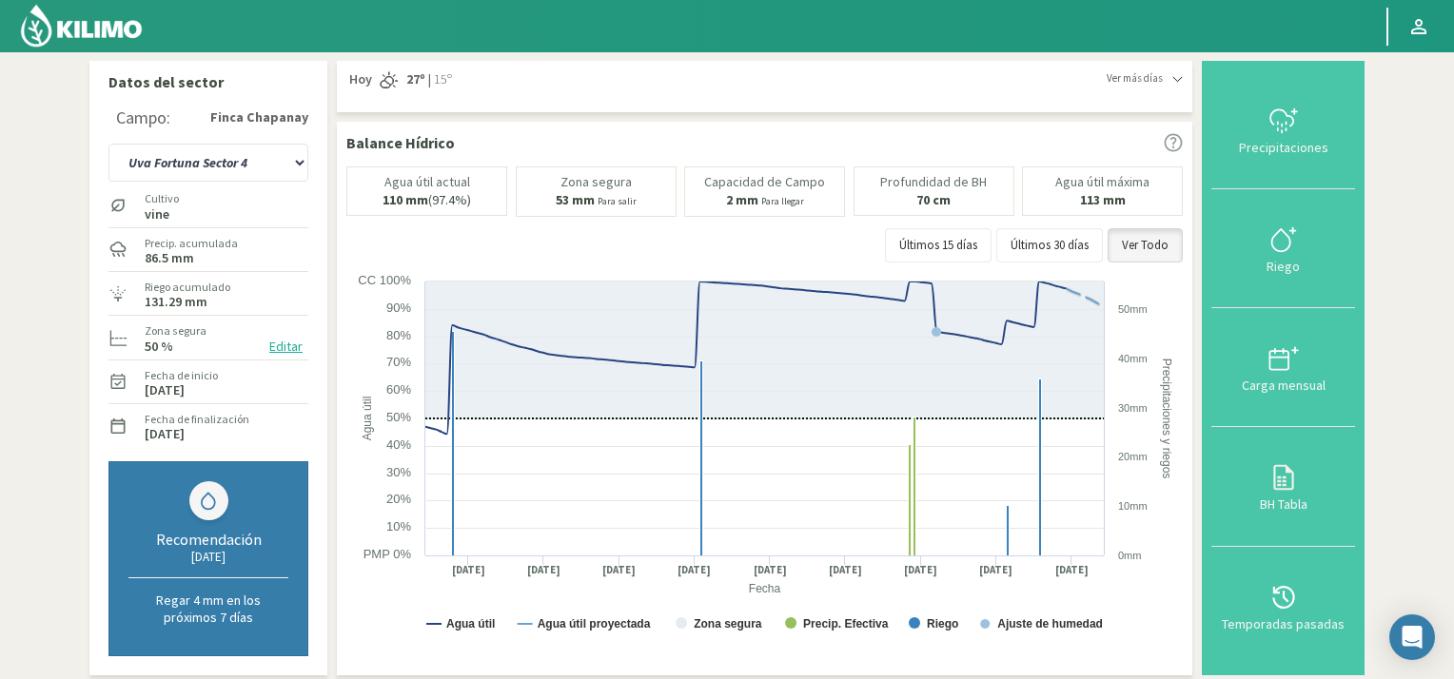
click at [287, 342] on button "Editar" at bounding box center [286, 347] width 45 height 22
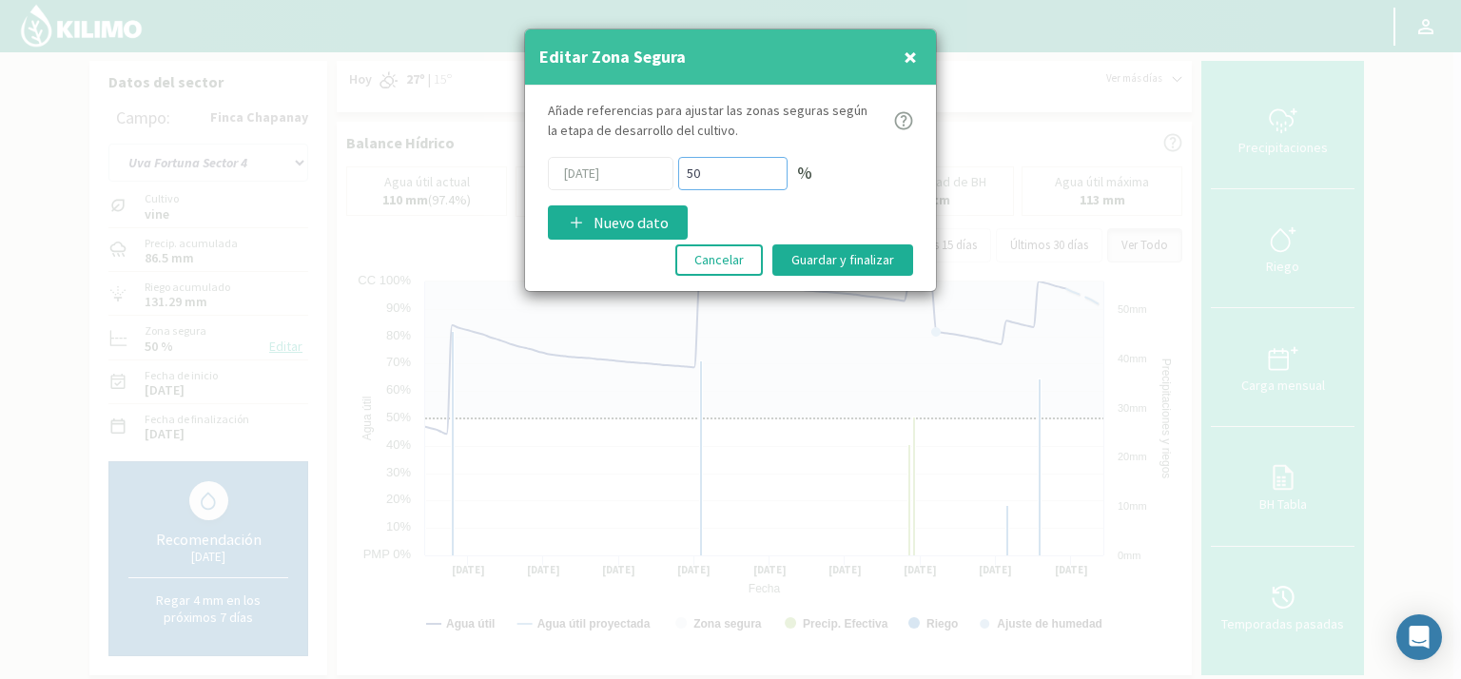
click at [700, 169] on input "50" at bounding box center [732, 173] width 109 height 33
type input "5"
type input "65"
click at [834, 259] on button "Guardar y finalizar" at bounding box center [842, 259] width 141 height 31
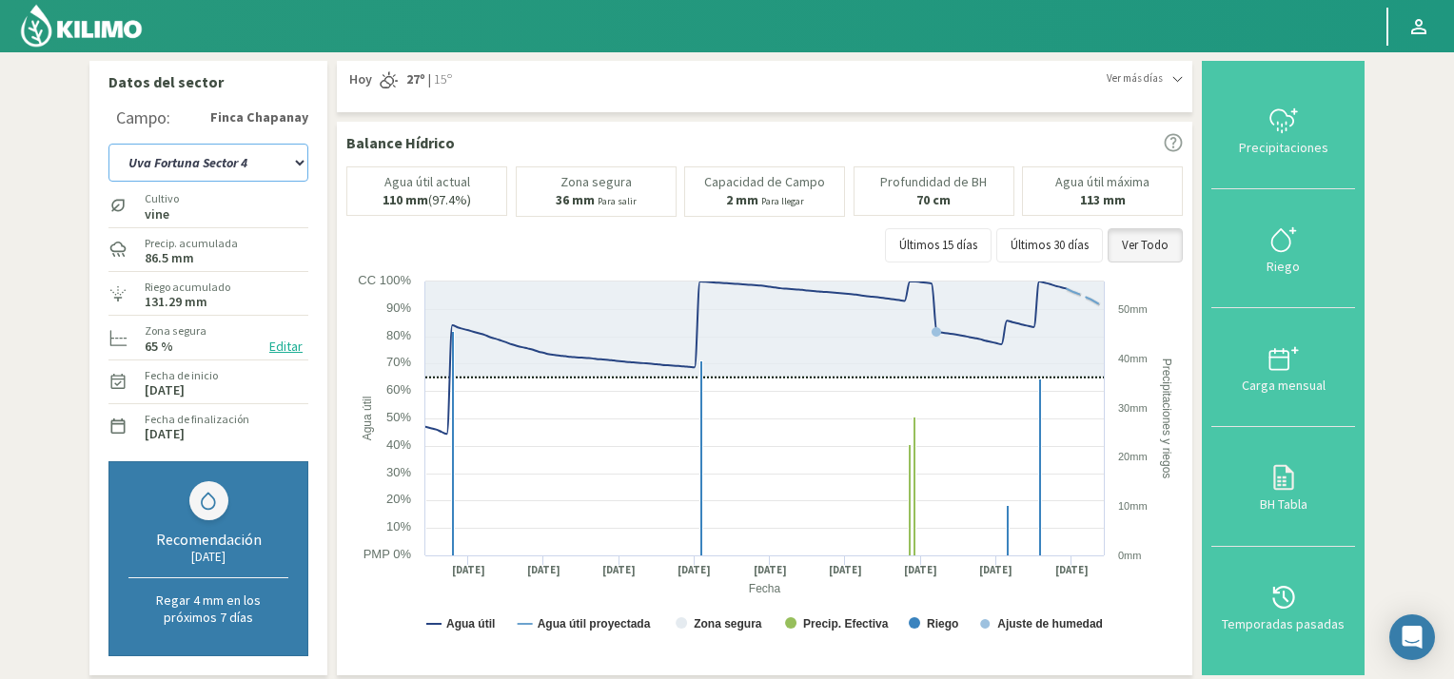
click at [304, 166] on select "Uva Fortuna Sector 4 Uva Red Globe Sector 1A Uva Red Globe Sector 1B Uva Sector…" at bounding box center [208, 163] width 200 height 38
click at [108, 144] on select "Uva Fortuna Sector 4 Uva Red Globe Sector 1A Uva Red Globe Sector 1B Uva Sector…" at bounding box center [208, 163] width 200 height 38
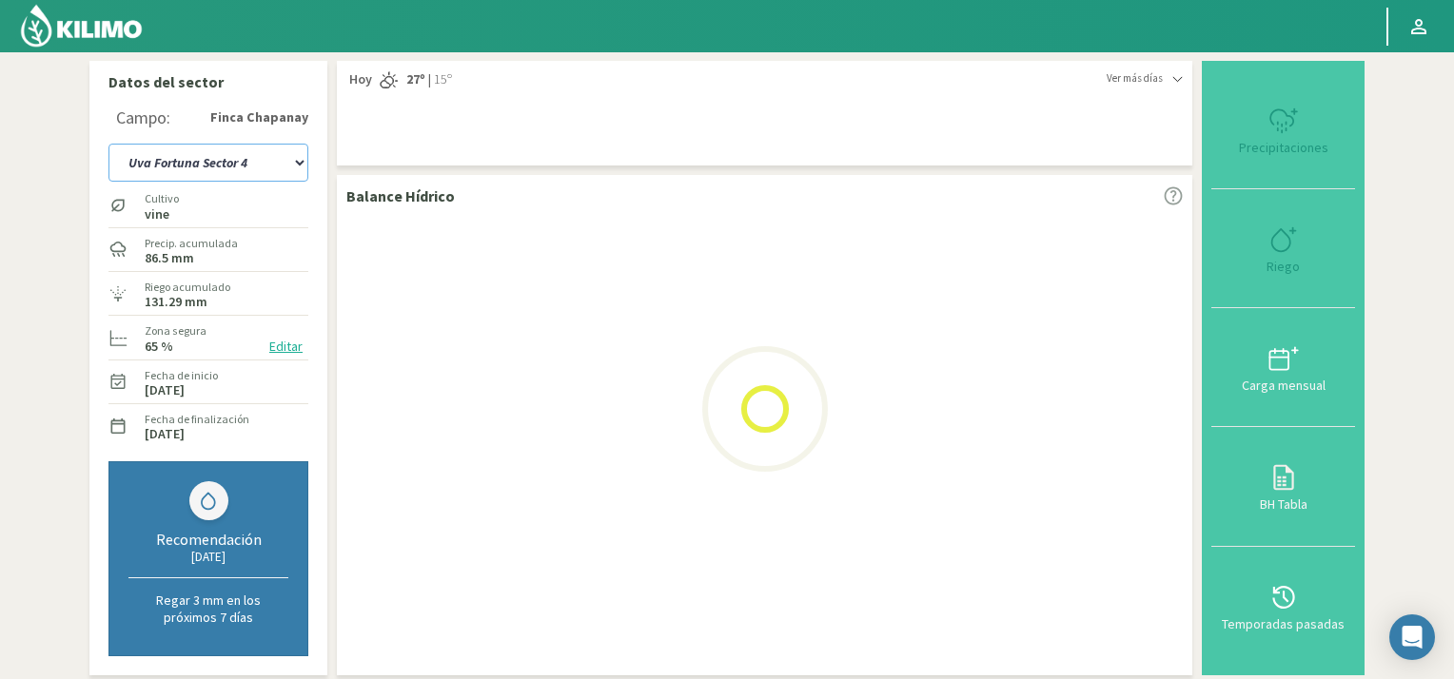
select select "23: Object"
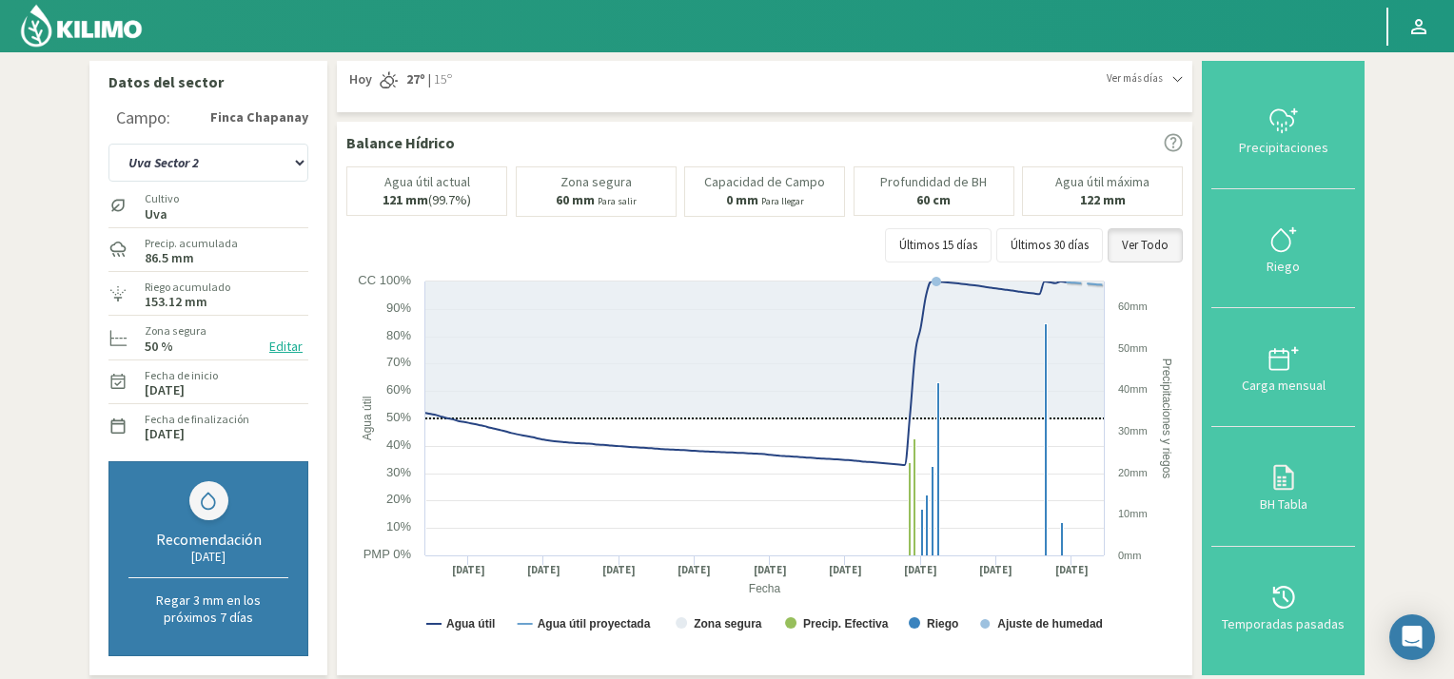
click at [284, 342] on button "Editar" at bounding box center [286, 347] width 45 height 22
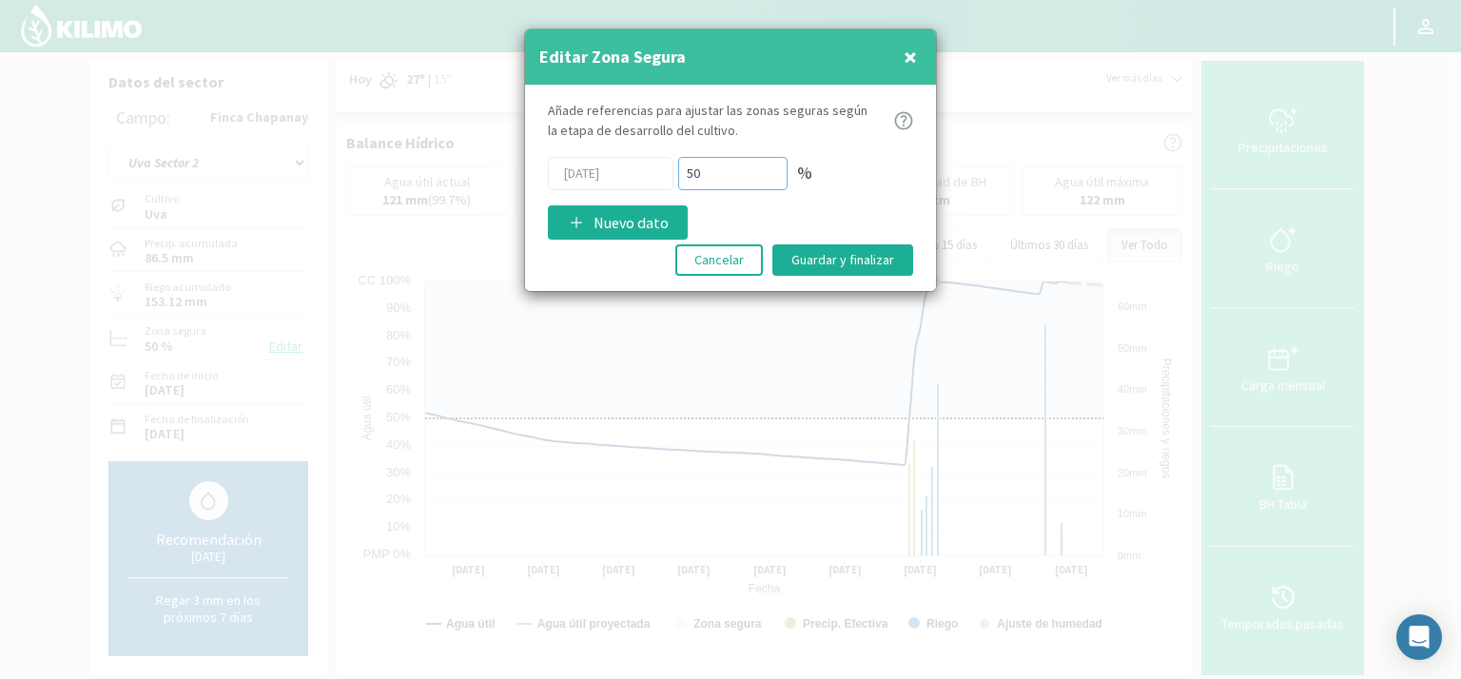
click at [654, 176] on div "01/06/2025 50 %" at bounding box center [730, 173] width 365 height 33
type input "60"
click at [864, 251] on button "Guardar y finalizar" at bounding box center [842, 259] width 141 height 31
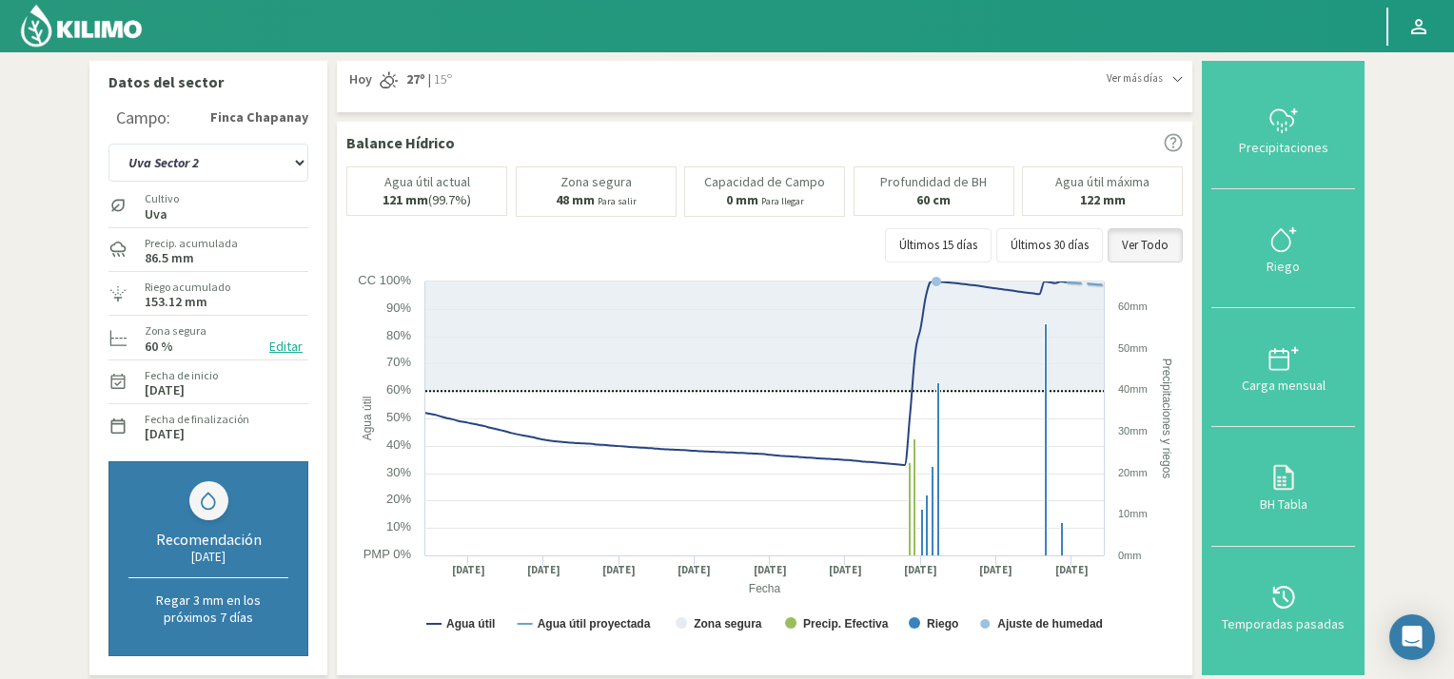
click at [35, 29] on img at bounding box center [81, 26] width 125 height 46
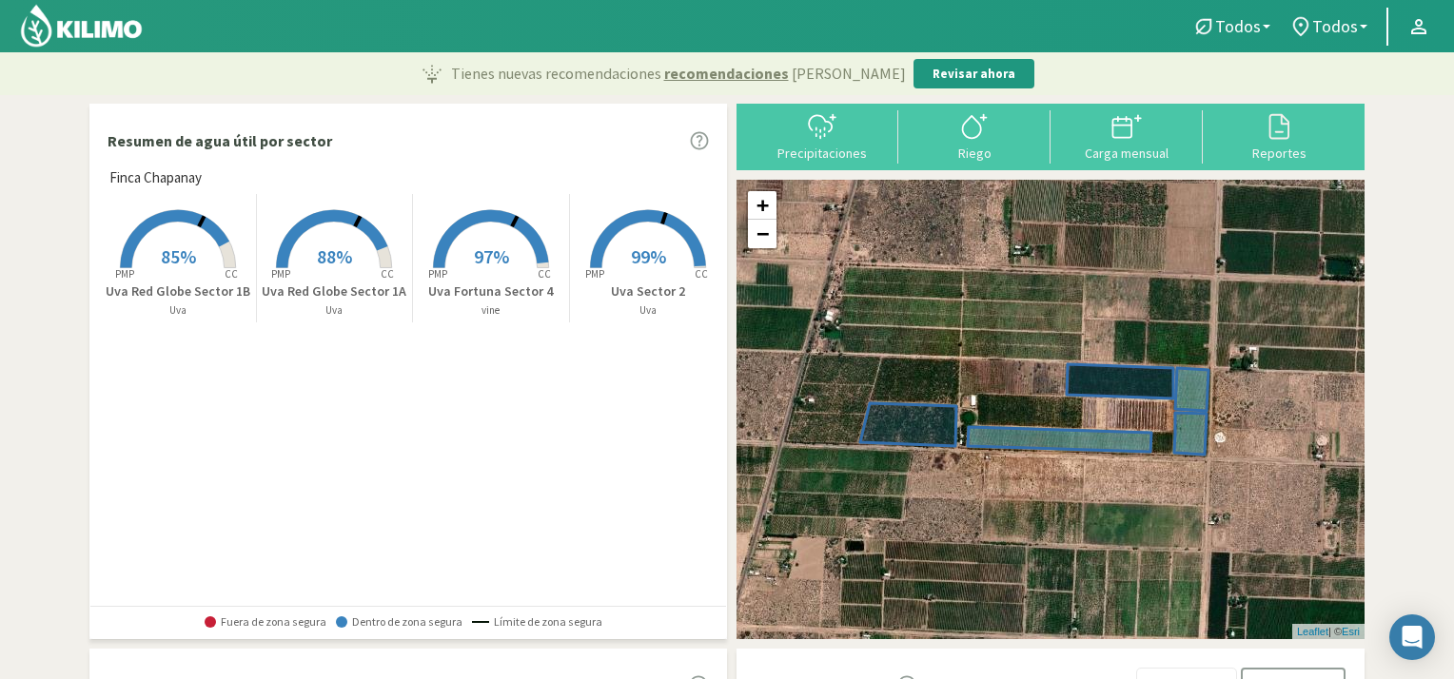
click at [185, 250] on span "85%" at bounding box center [178, 256] width 35 height 24
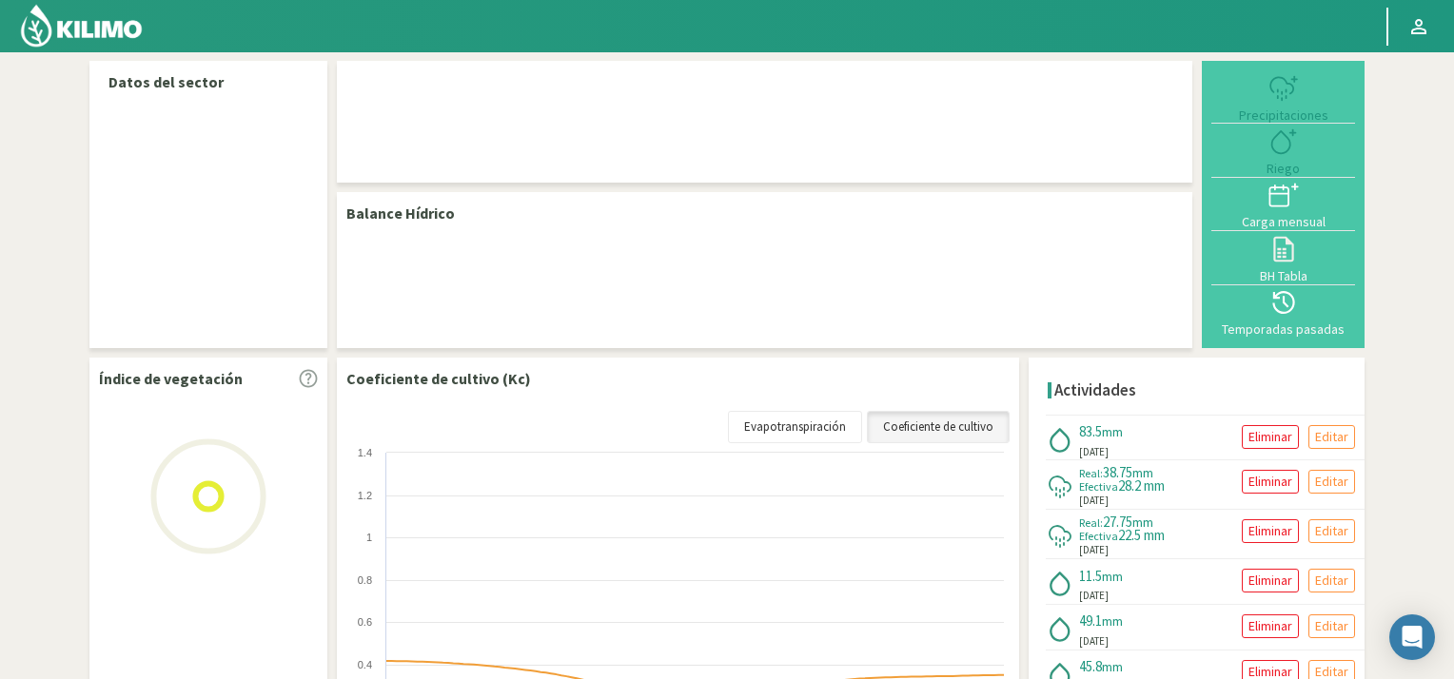
select select "2: Object"
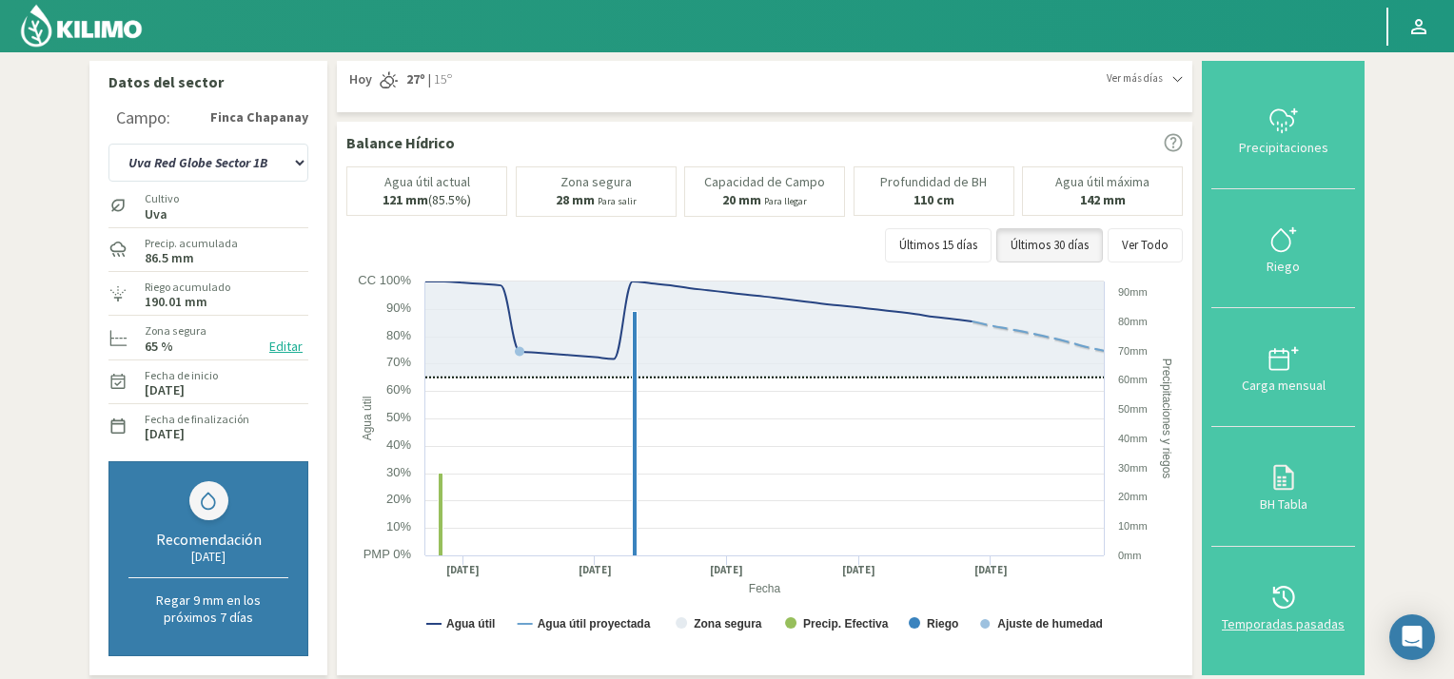
click at [1282, 600] on icon at bounding box center [1283, 597] width 30 height 30
click at [1271, 617] on div "Temporadas pasadas" at bounding box center [1283, 623] width 132 height 13
click at [1280, 621] on div "Temporadas pasadas" at bounding box center [1283, 623] width 132 height 13
click at [1283, 582] on icon at bounding box center [1283, 597] width 30 height 30
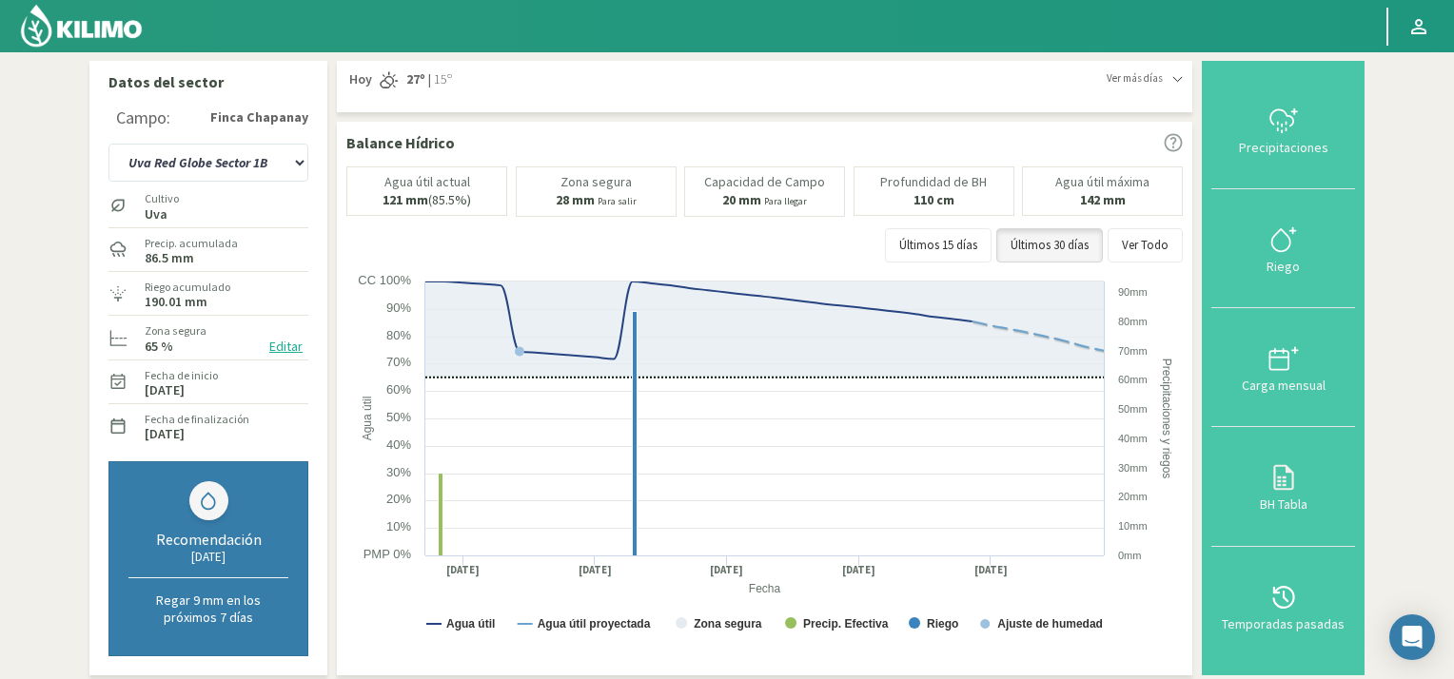
click at [30, 33] on img at bounding box center [81, 26] width 125 height 46
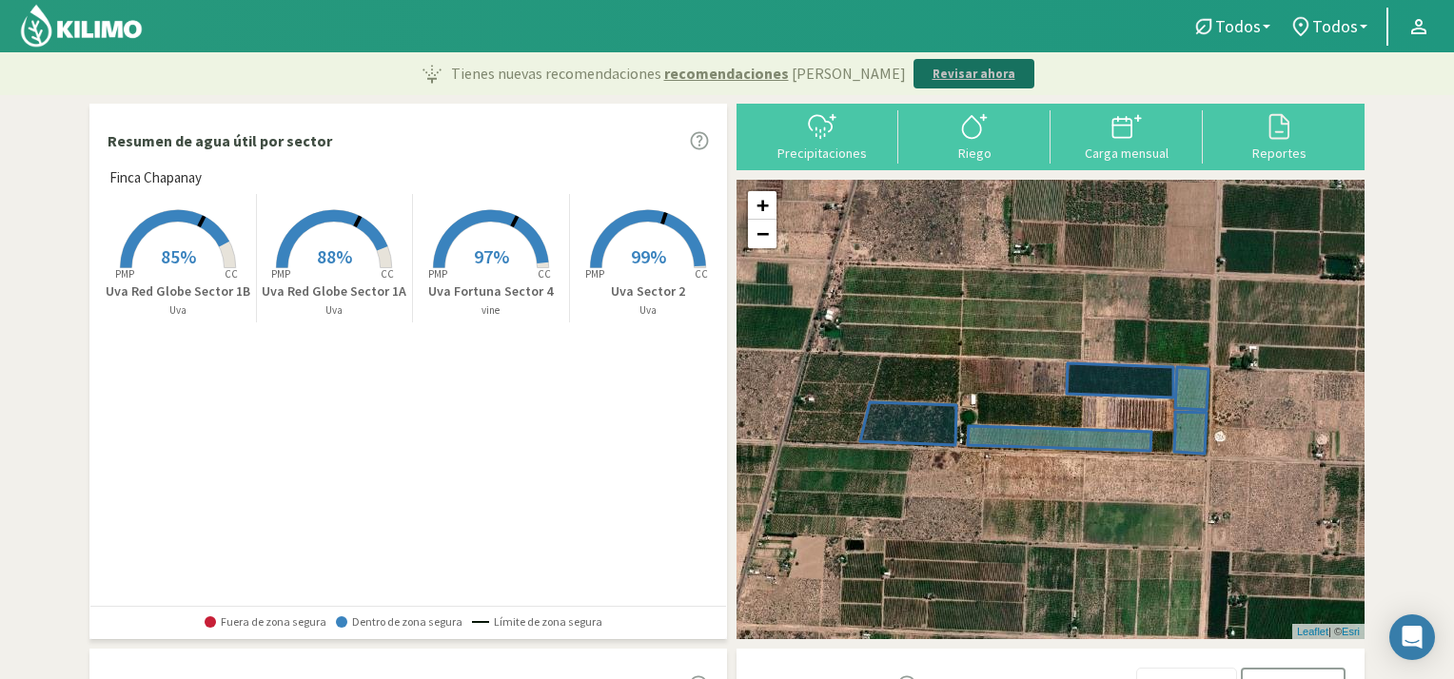
click at [933, 76] on p "Revisar ahora" at bounding box center [973, 74] width 83 height 19
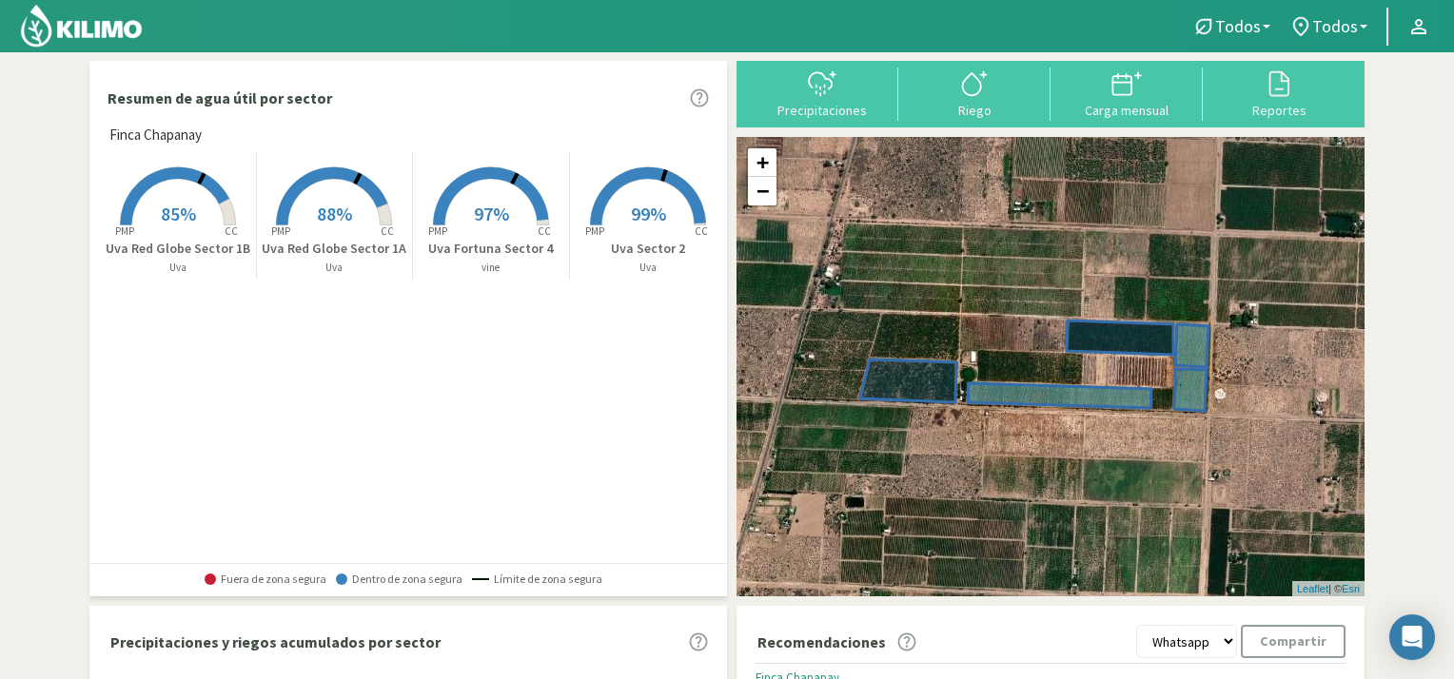
click at [179, 220] on span "85%" at bounding box center [178, 214] width 35 height 24
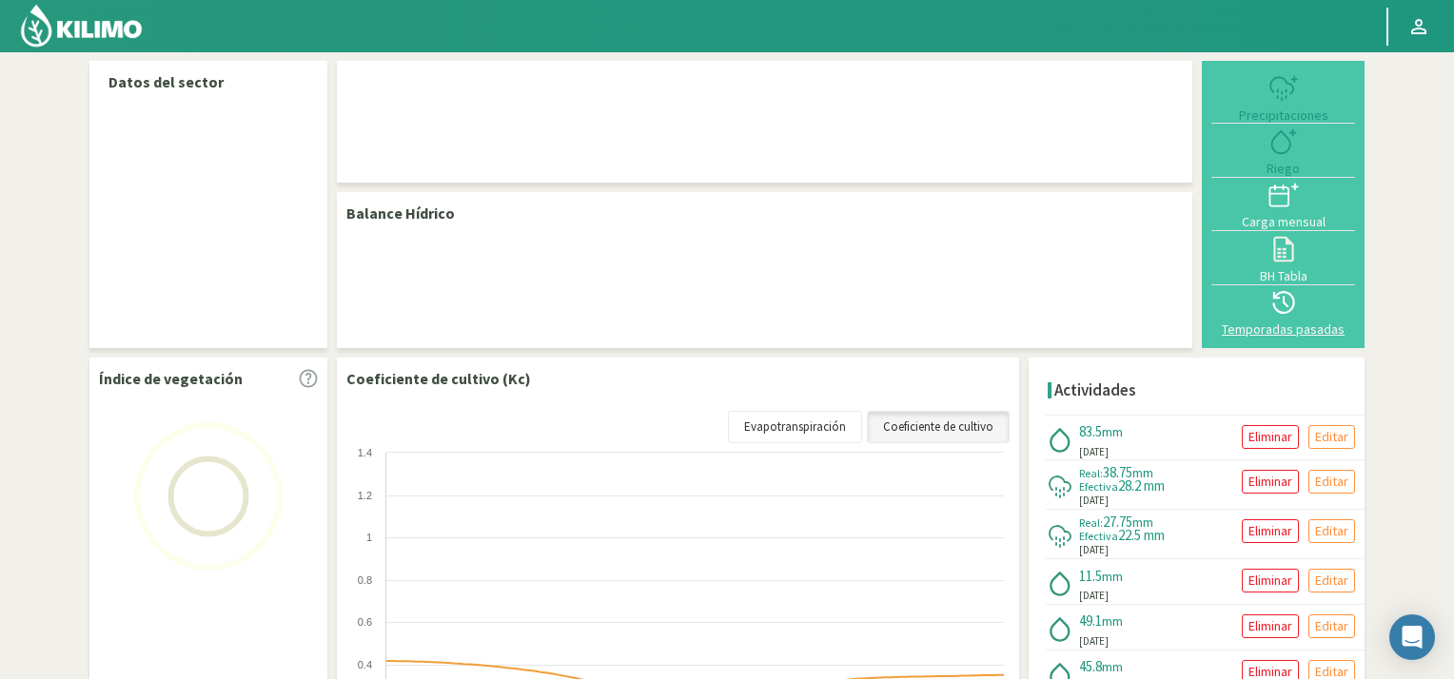
click at [1282, 306] on icon at bounding box center [1283, 302] width 30 height 30
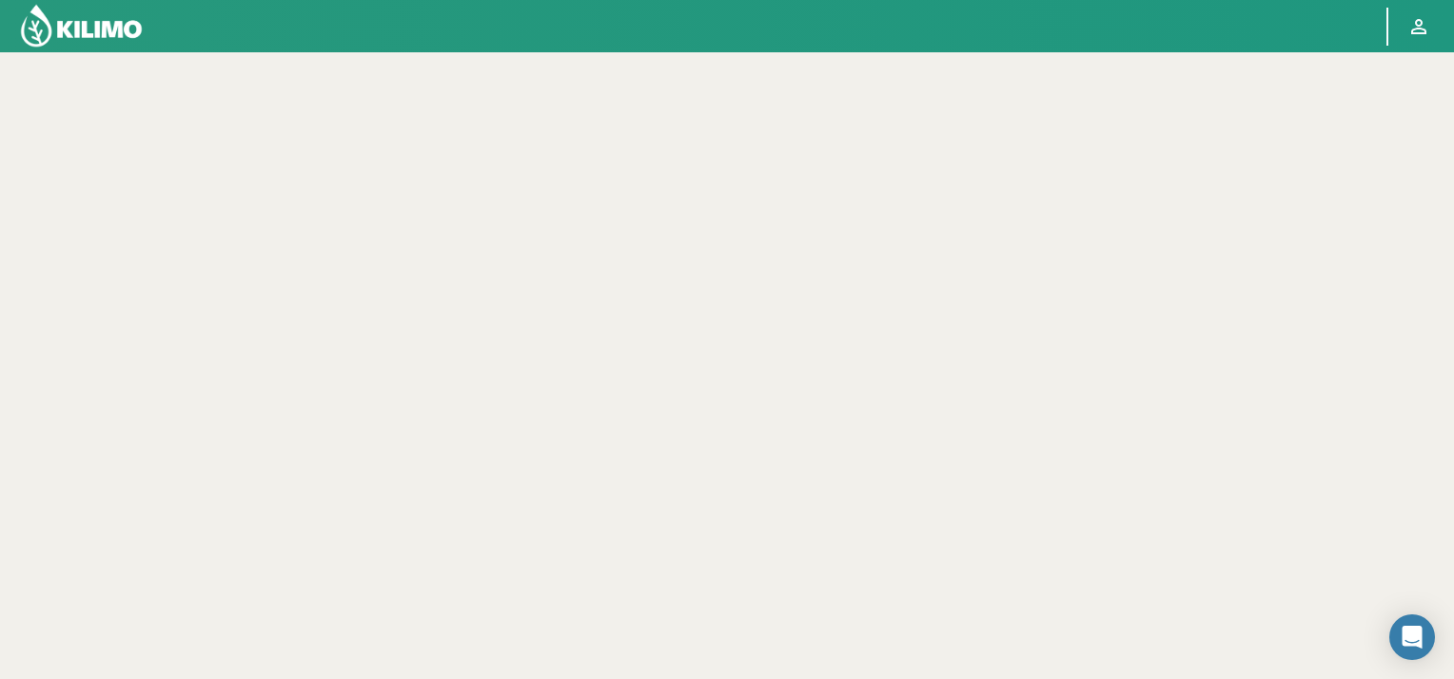
click at [31, 29] on img at bounding box center [81, 26] width 125 height 46
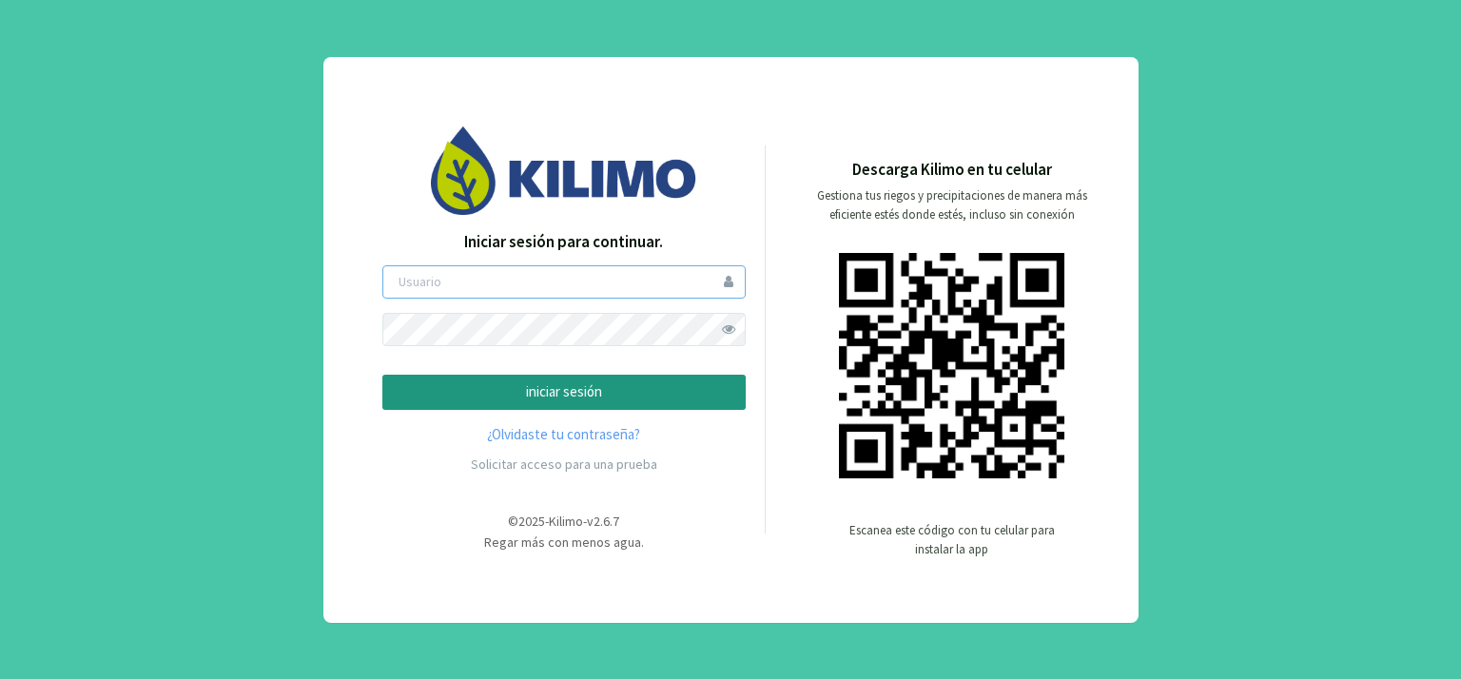
type input "[PERSON_NAME]"
click at [540, 383] on p "iniciar sesión" at bounding box center [564, 392] width 331 height 22
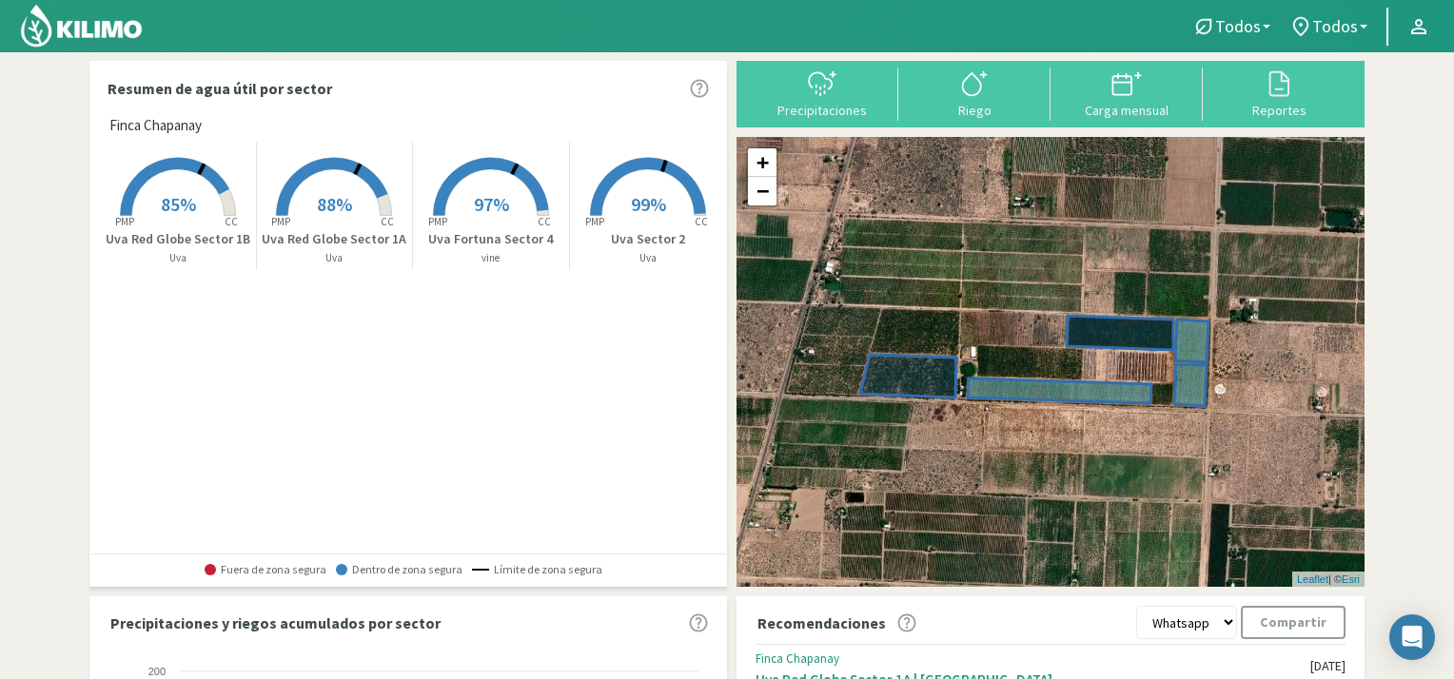
click at [187, 190] on rect at bounding box center [178, 218] width 152 height 152
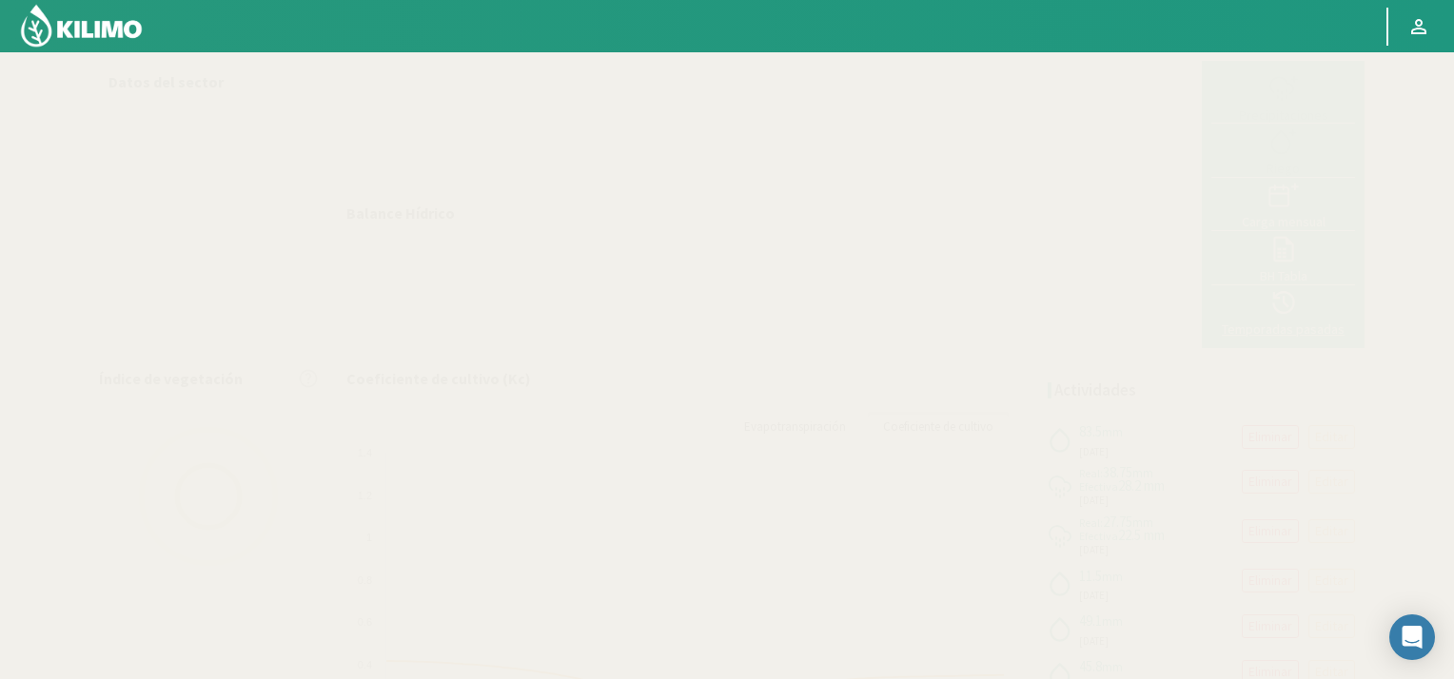
click at [1285, 303] on icon at bounding box center [1283, 302] width 30 height 30
